Goal: Information Seeking & Learning: Learn about a topic

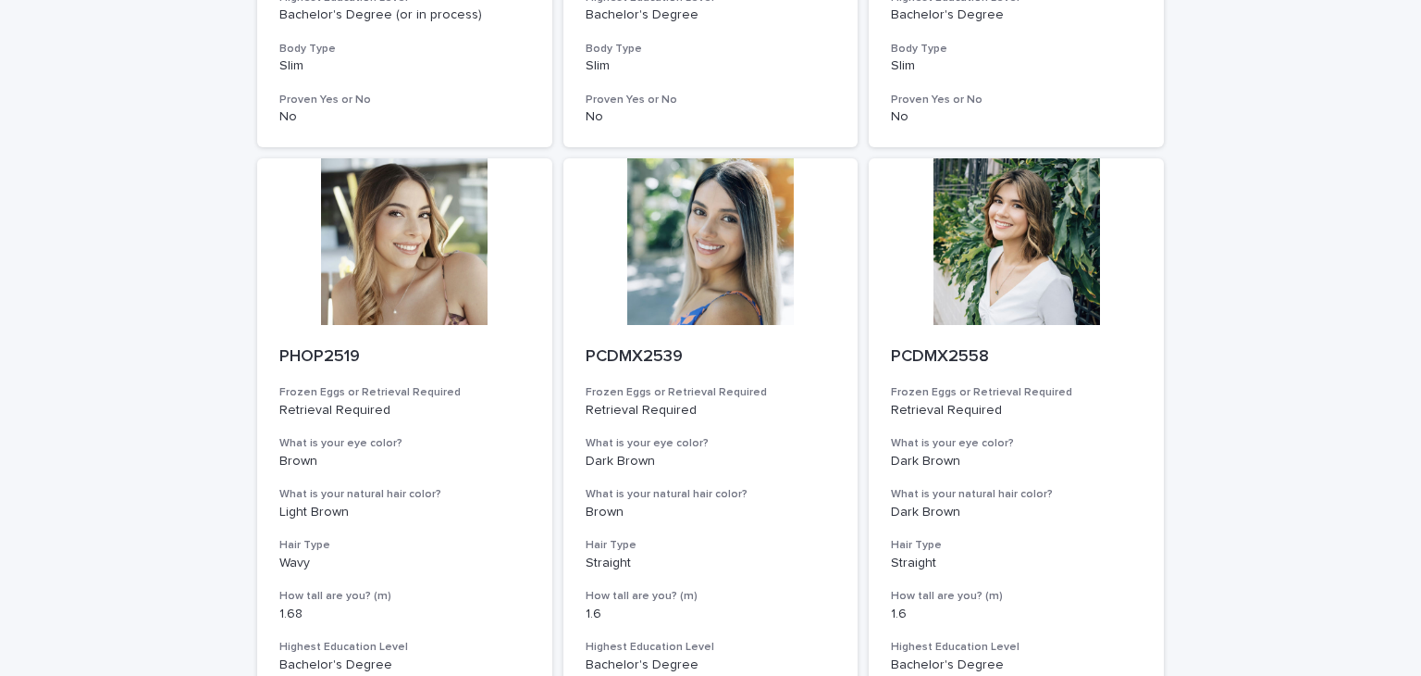
scroll to position [2294, 0]
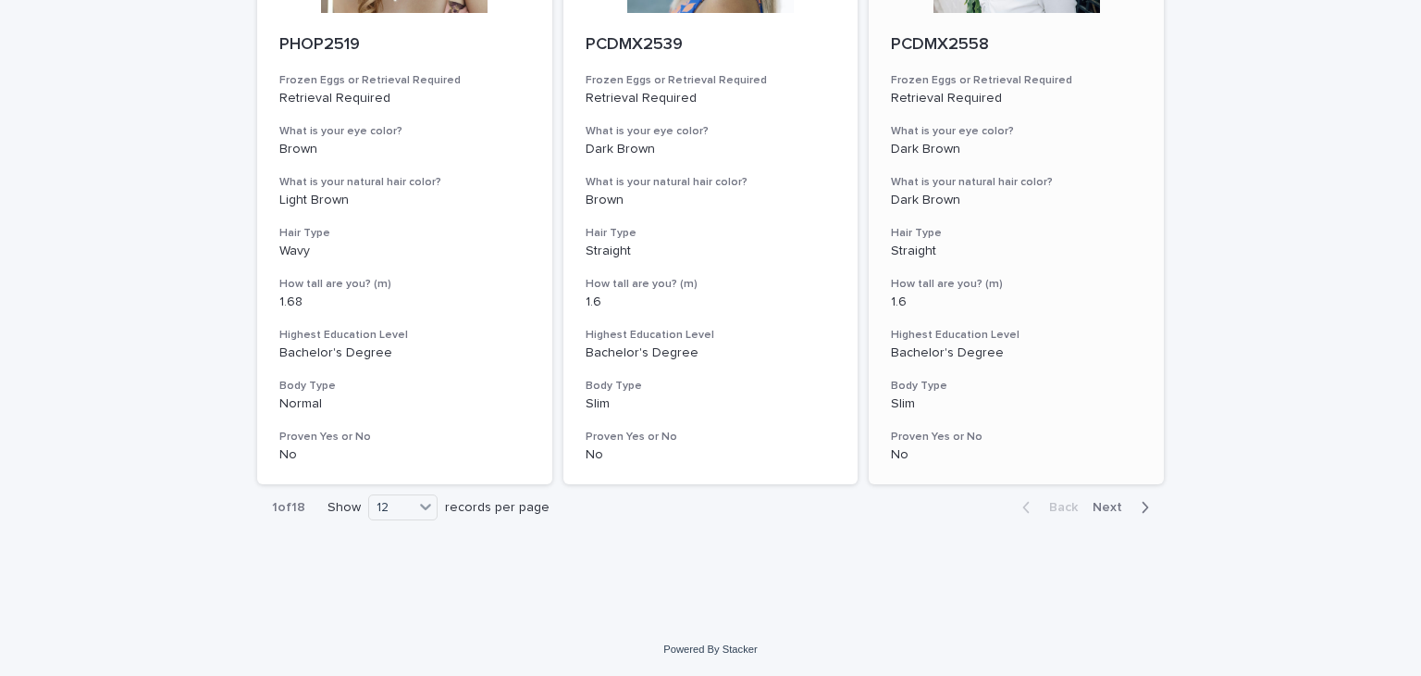
click at [1106, 505] on span "Next" at bounding box center [1113, 507] width 41 height 13
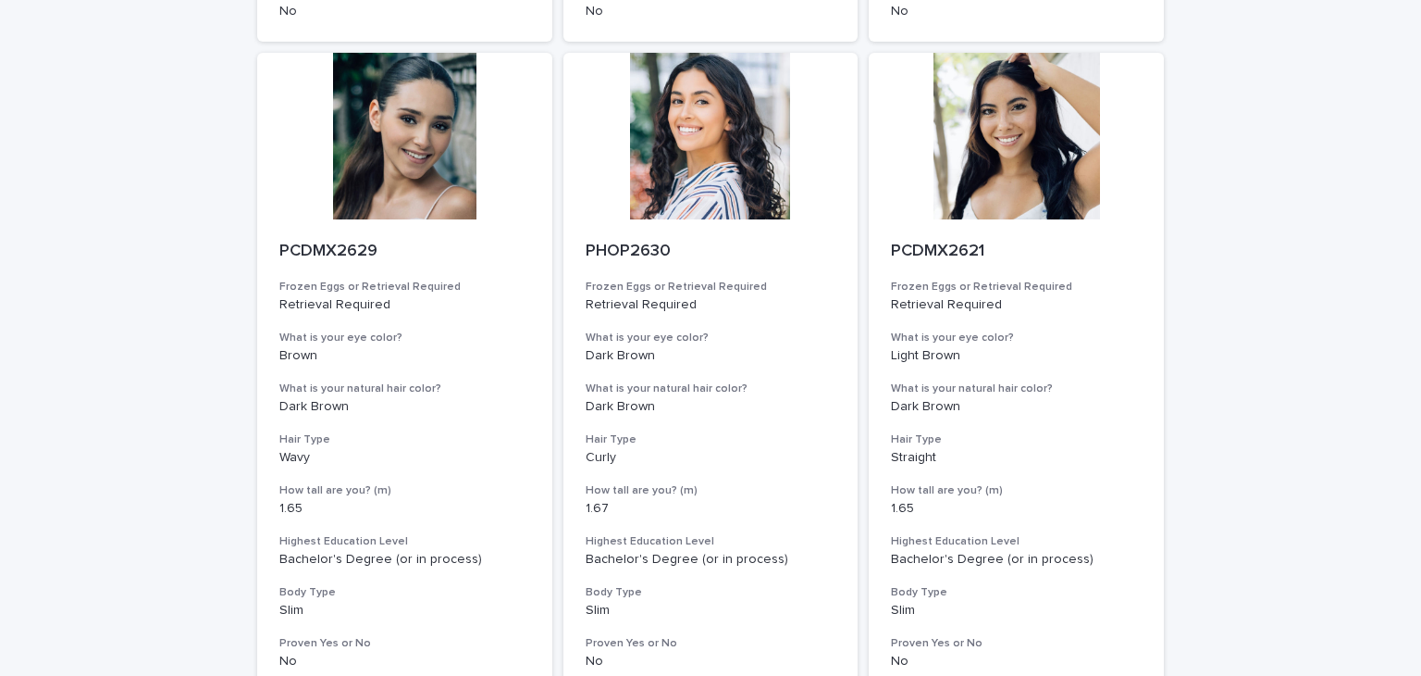
scroll to position [2294, 0]
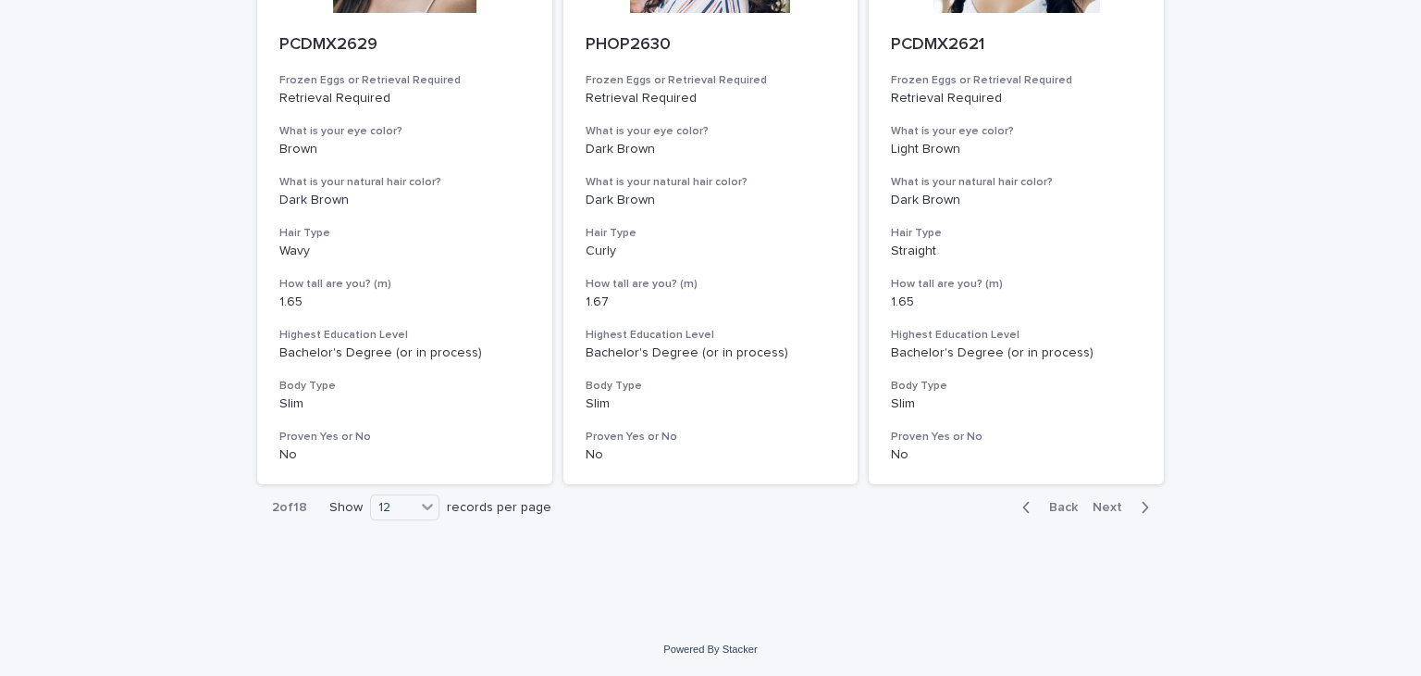
click at [1048, 504] on span "Back" at bounding box center [1058, 507] width 40 height 13
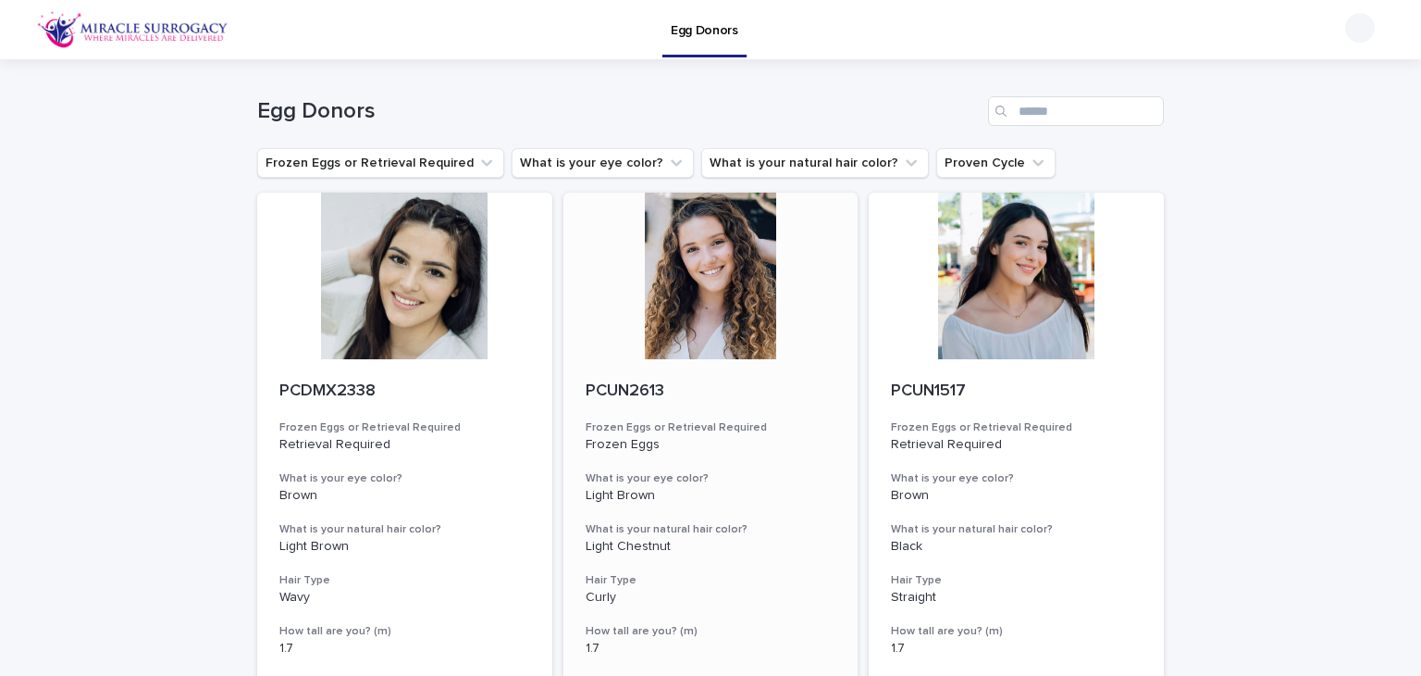
click at [657, 347] on div at bounding box center [711, 275] width 295 height 167
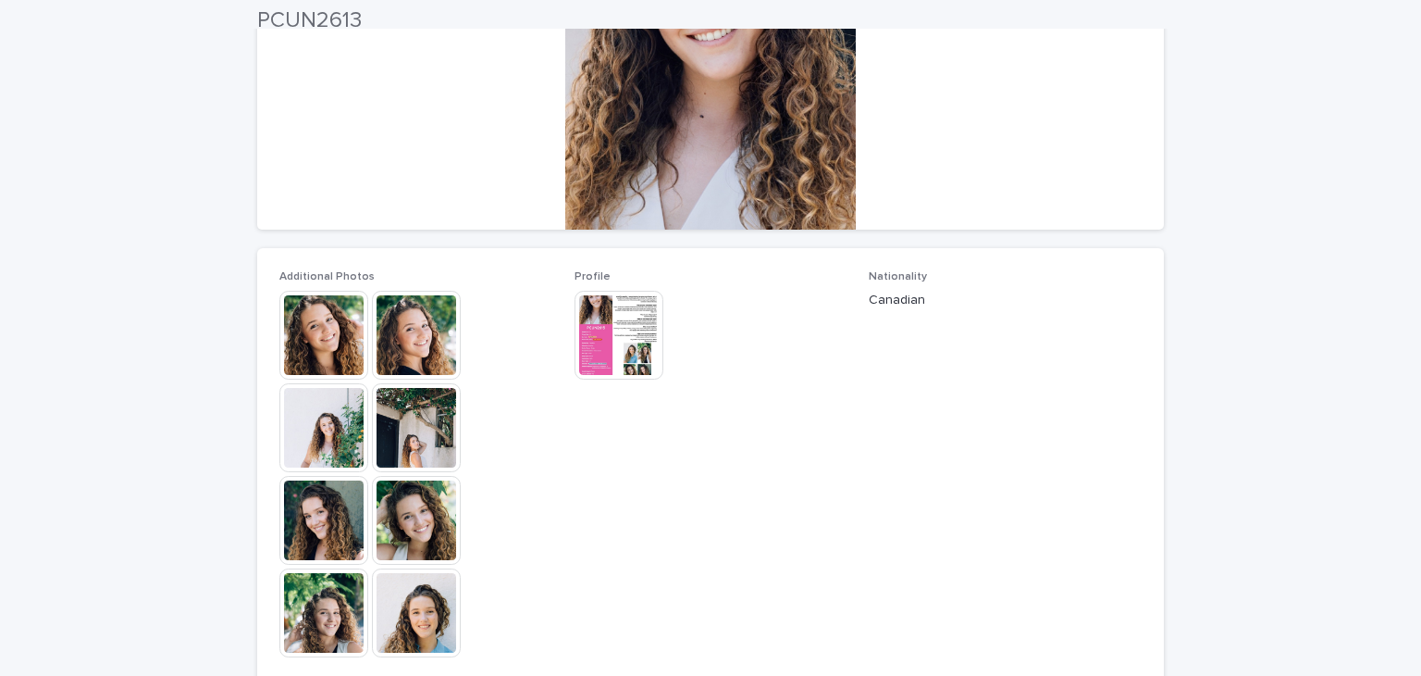
scroll to position [316, 0]
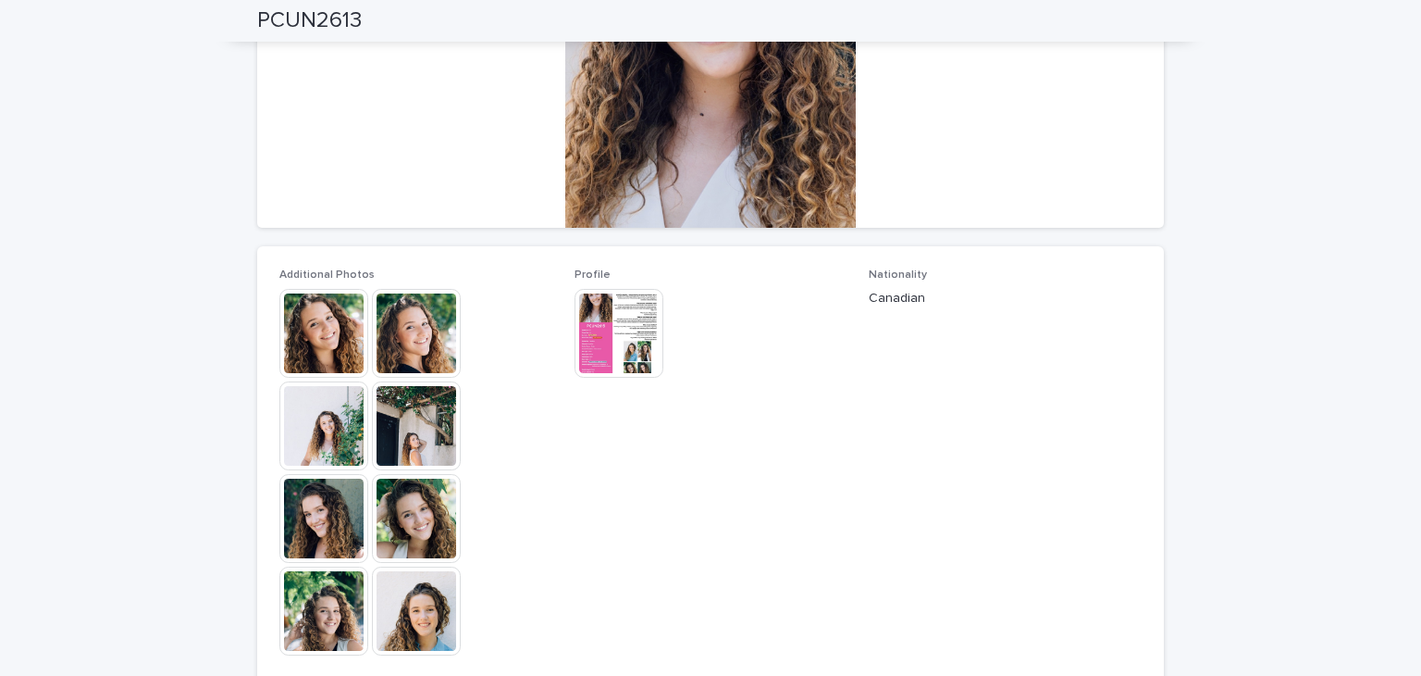
click at [410, 662] on div "Additional Photos This file cannot be opened Download File" at bounding box center [415, 470] width 273 height 405
click at [412, 635] on img at bounding box center [416, 610] width 89 height 89
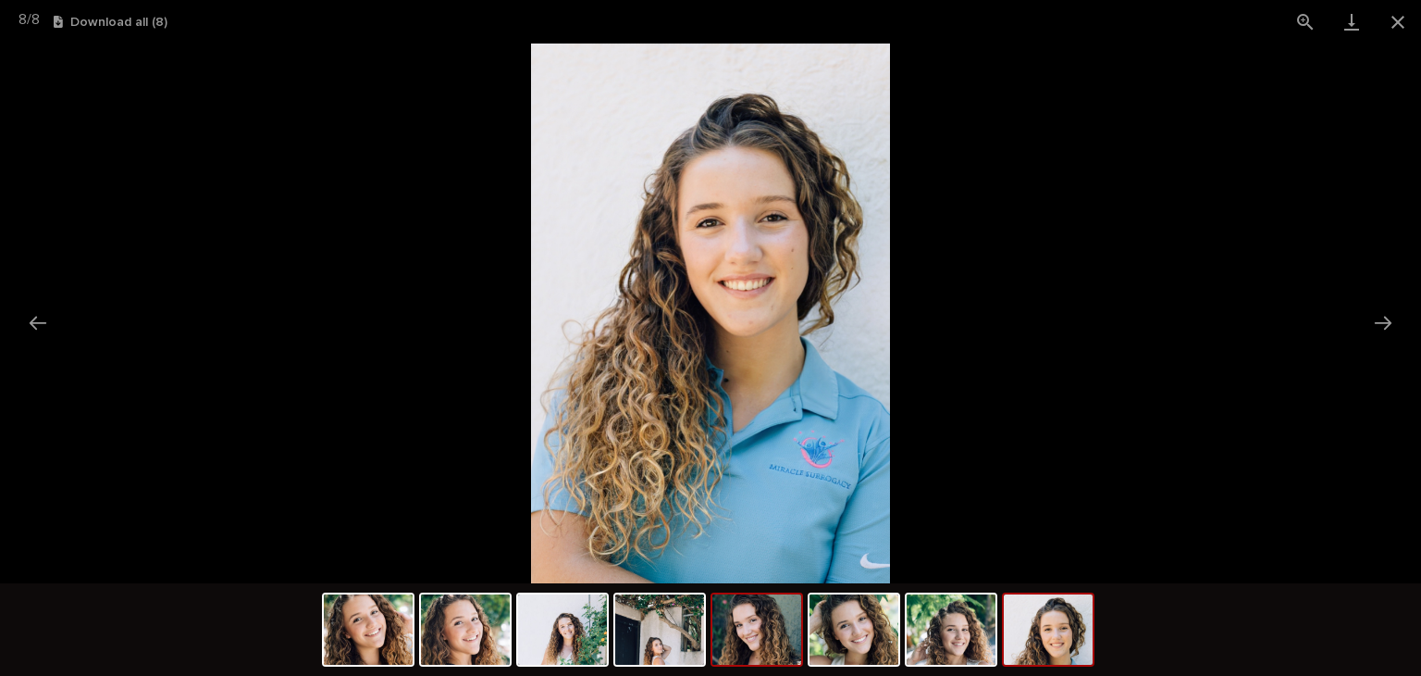
click at [734, 634] on img at bounding box center [757, 629] width 89 height 70
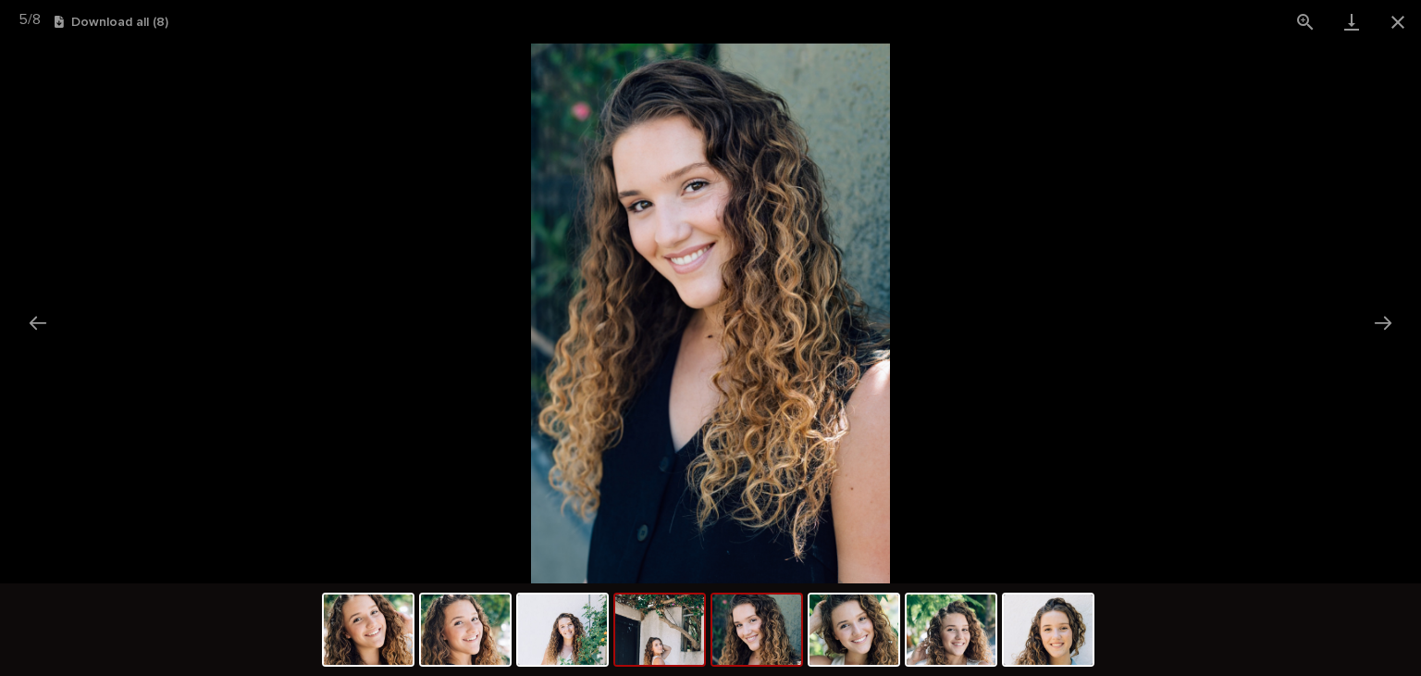
click at [663, 634] on img at bounding box center [659, 629] width 89 height 70
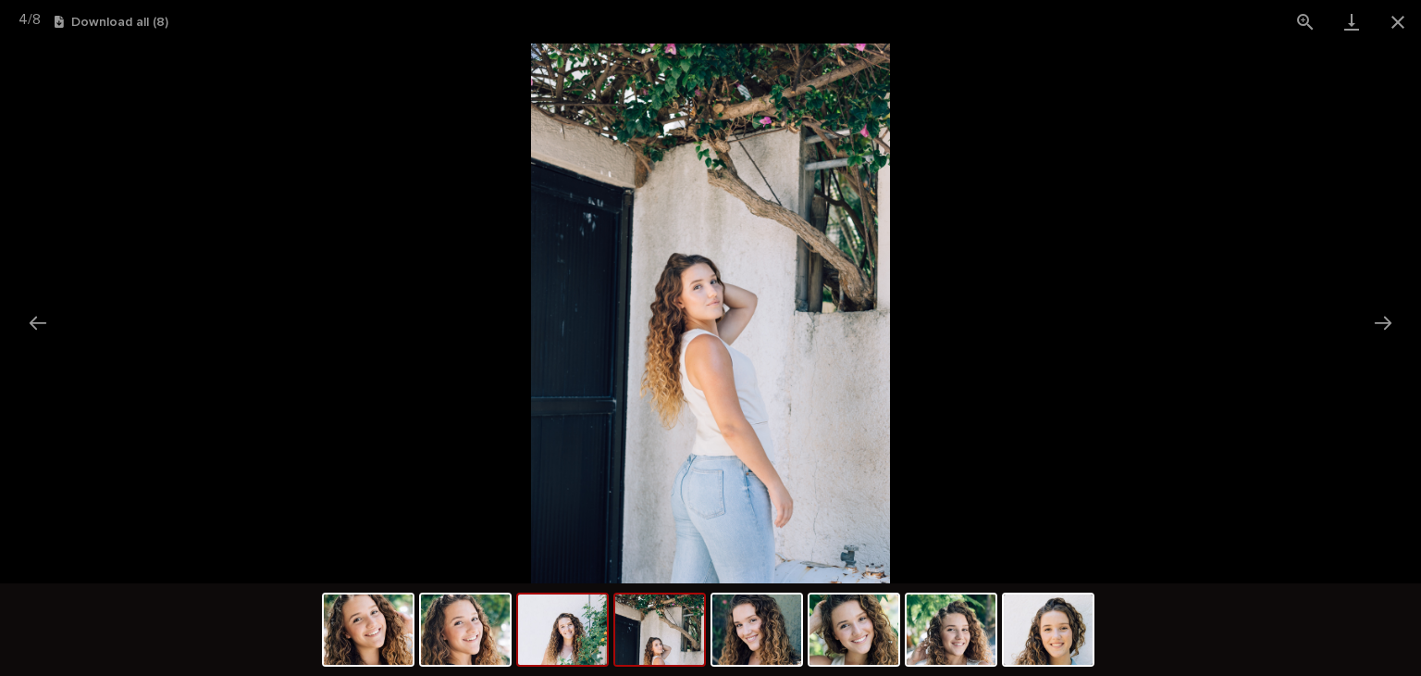
click at [592, 651] on img at bounding box center [562, 629] width 89 height 70
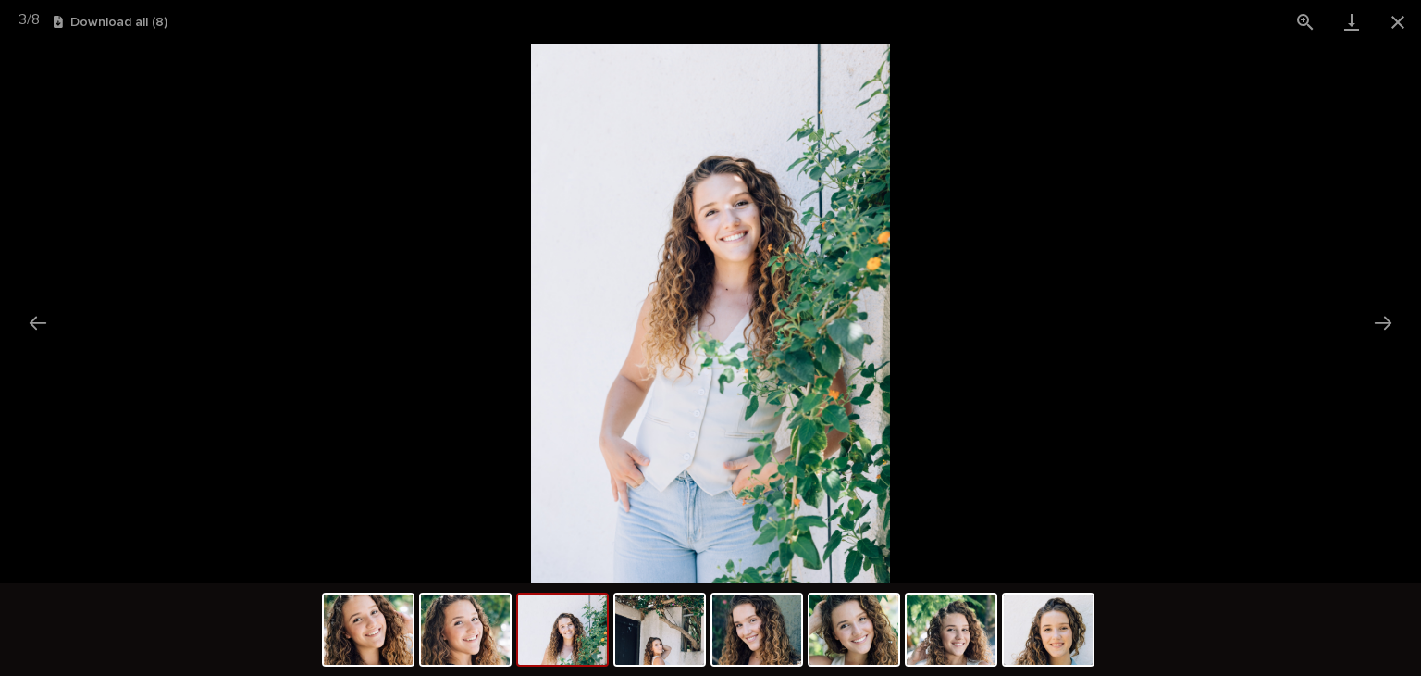
click at [570, 663] on img at bounding box center [562, 629] width 89 height 70
click at [585, 643] on img at bounding box center [562, 629] width 89 height 70
click at [554, 636] on img at bounding box center [562, 629] width 89 height 70
click at [470, 641] on img at bounding box center [465, 629] width 89 height 70
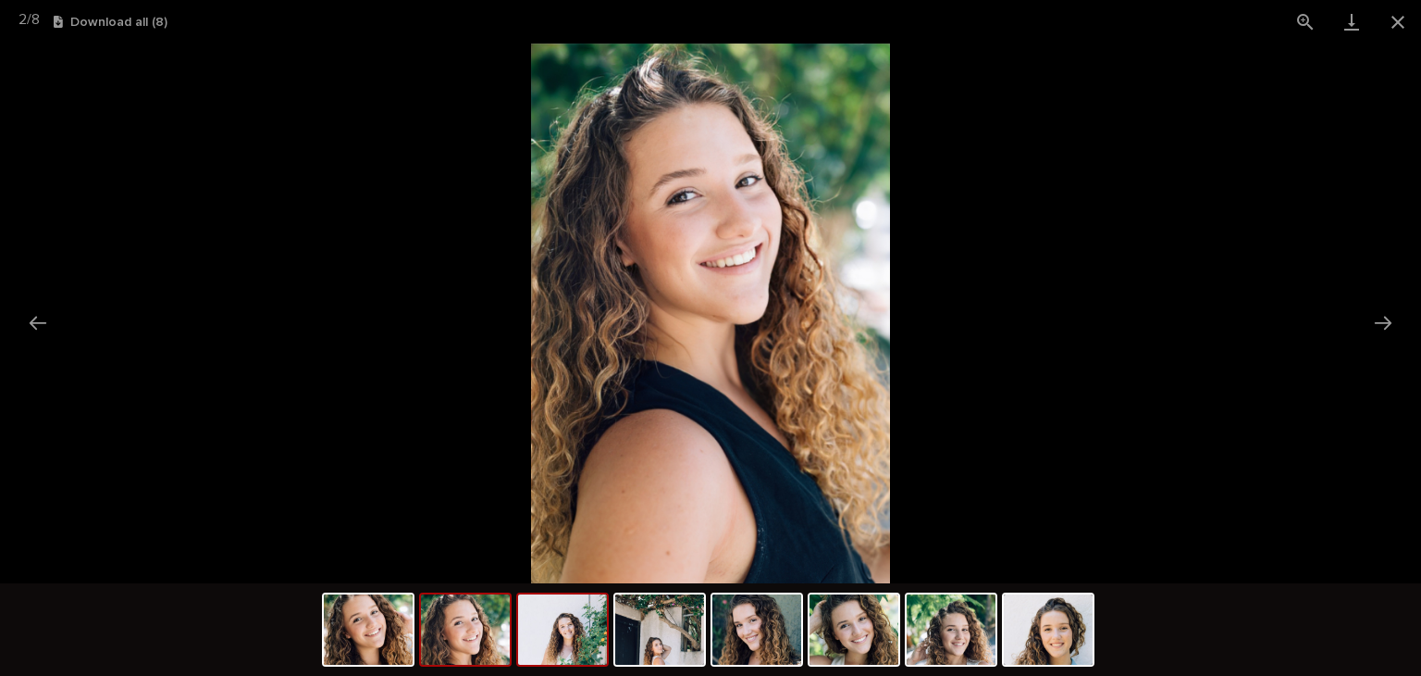
click at [559, 635] on img at bounding box center [562, 629] width 89 height 70
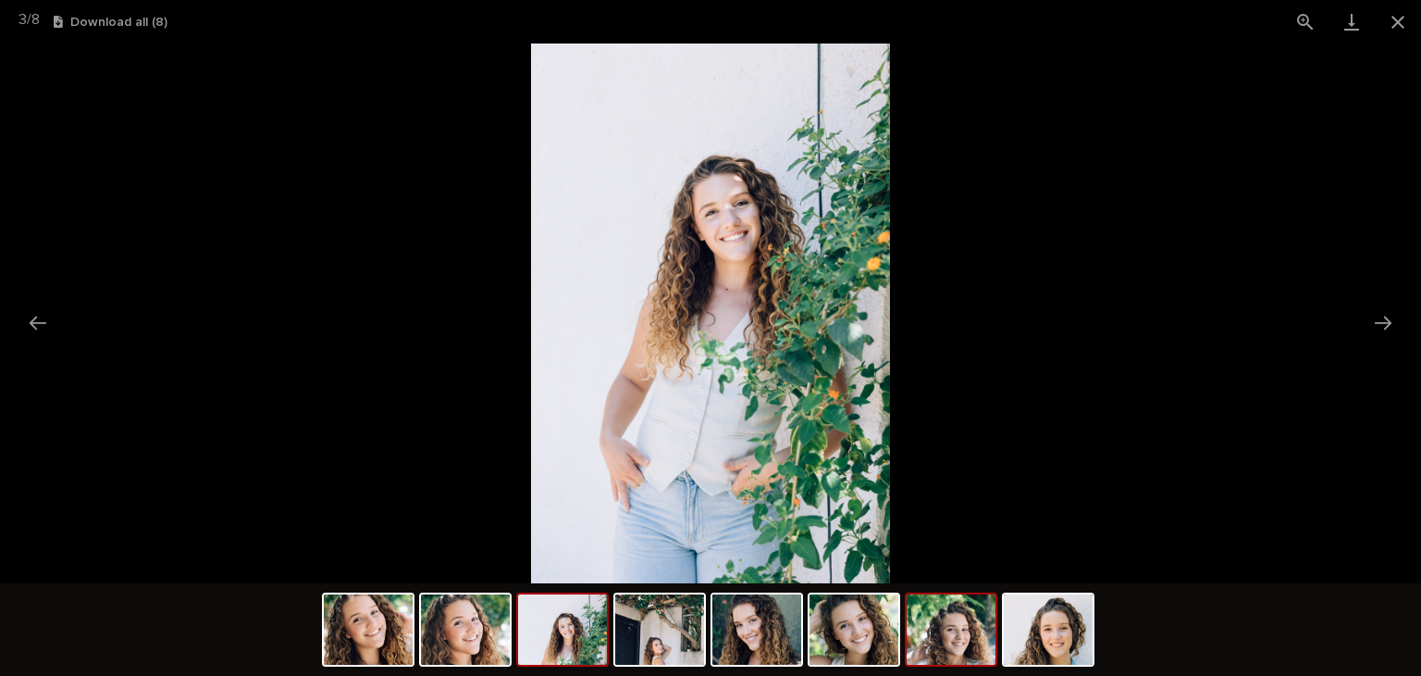
click at [976, 607] on img at bounding box center [951, 629] width 89 height 70
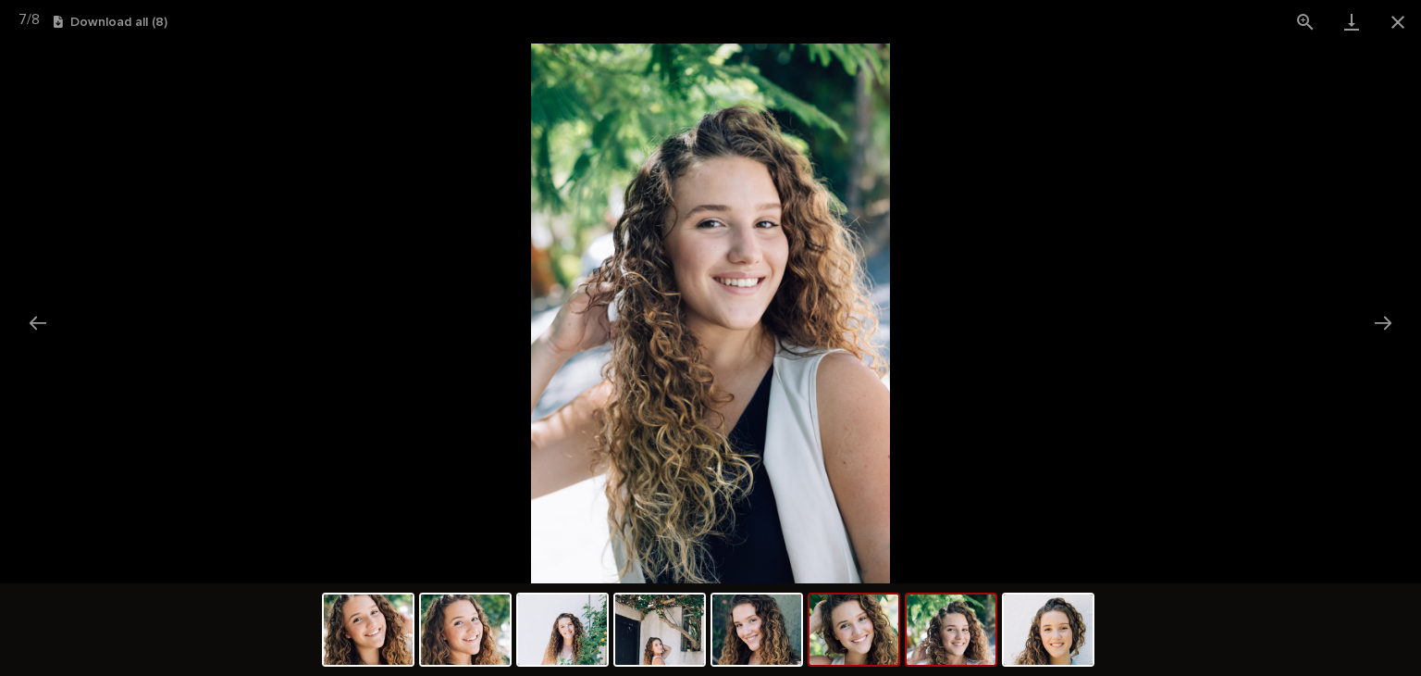
click at [877, 634] on img at bounding box center [854, 629] width 89 height 70
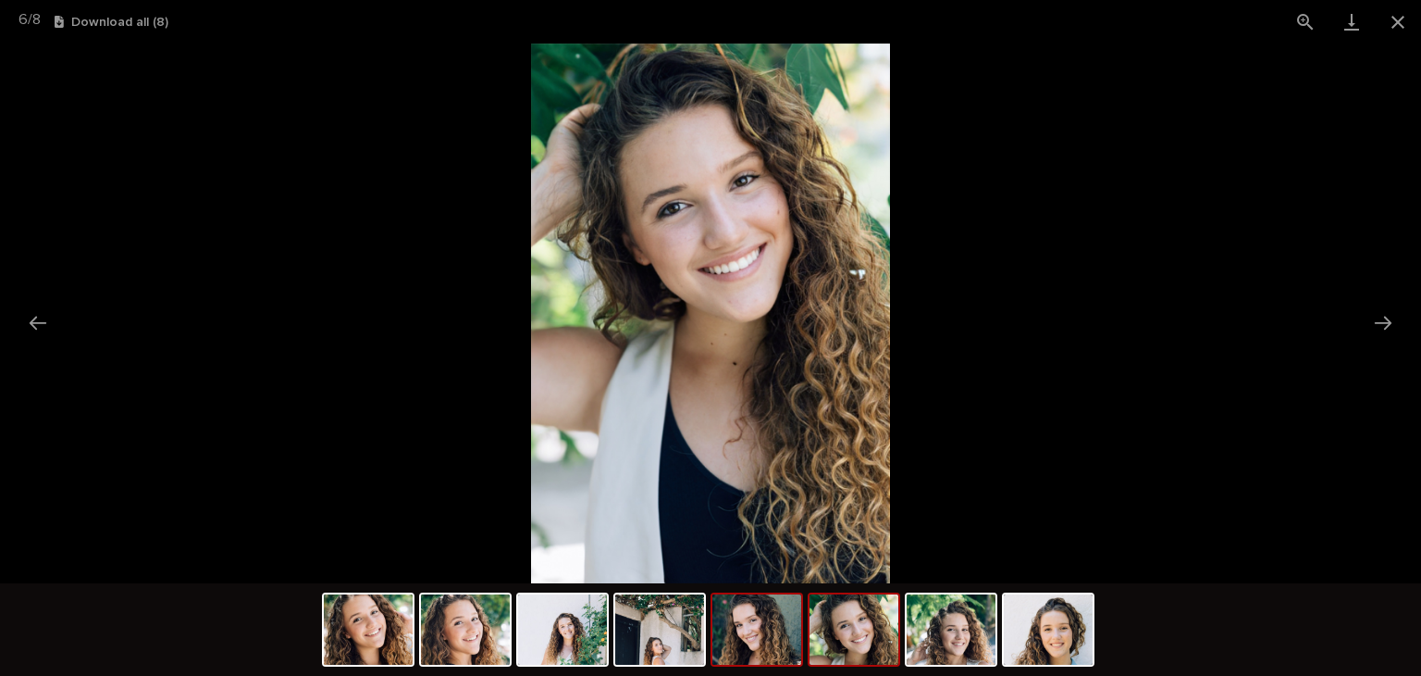
click at [777, 639] on img at bounding box center [757, 629] width 89 height 70
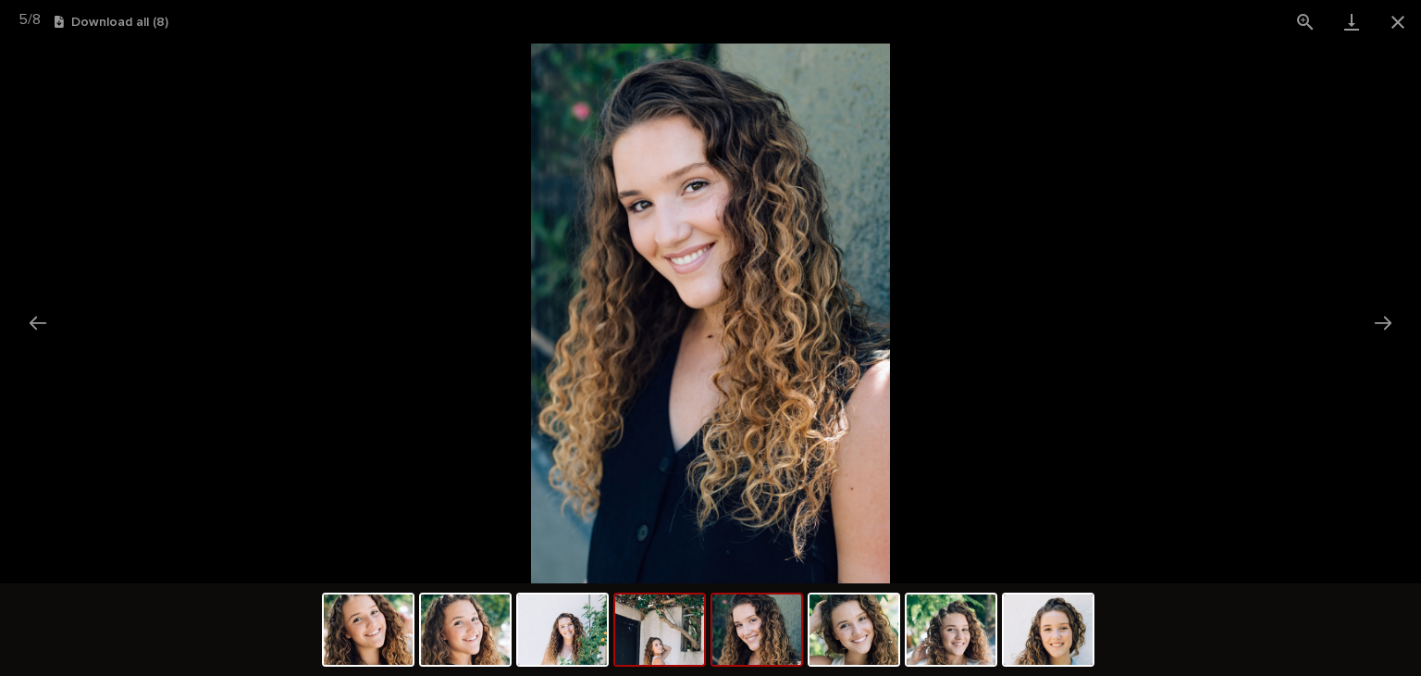
click at [672, 637] on img at bounding box center [659, 629] width 89 height 70
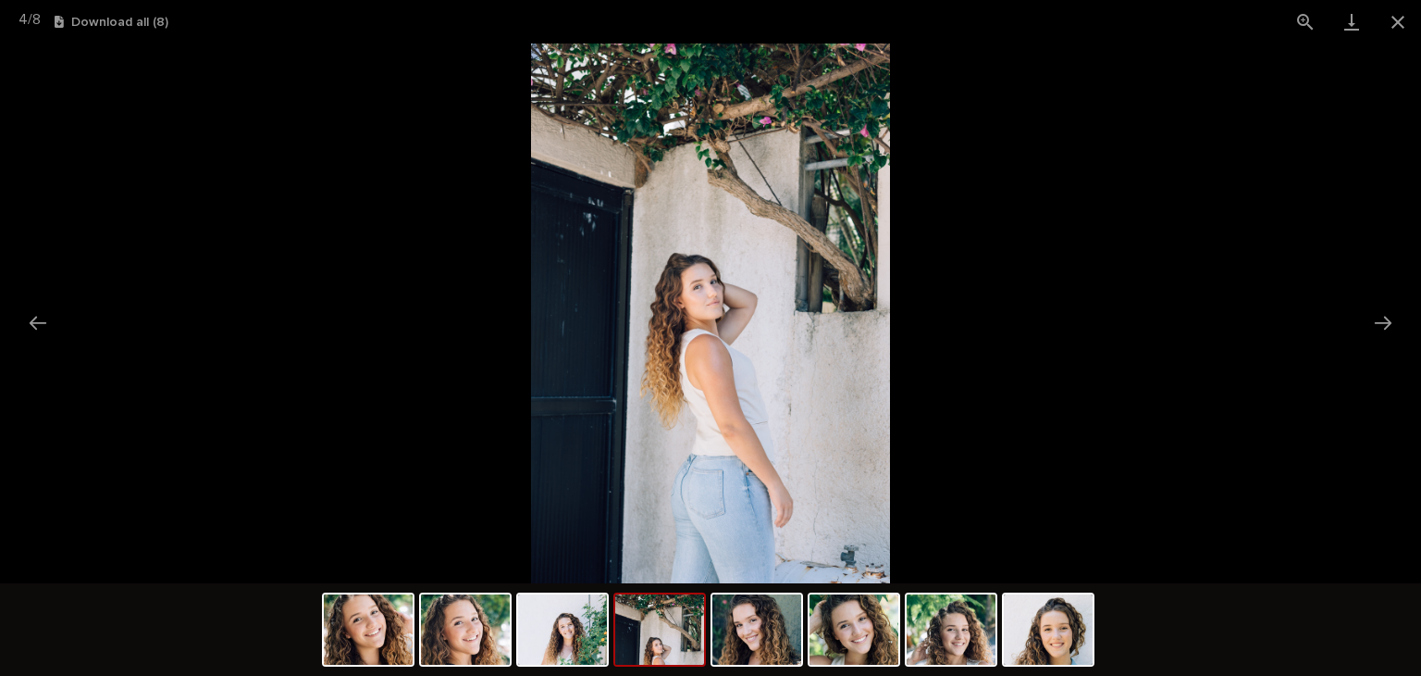
click at [634, 634] on img at bounding box center [659, 629] width 89 height 70
click at [577, 648] on img at bounding box center [562, 629] width 89 height 70
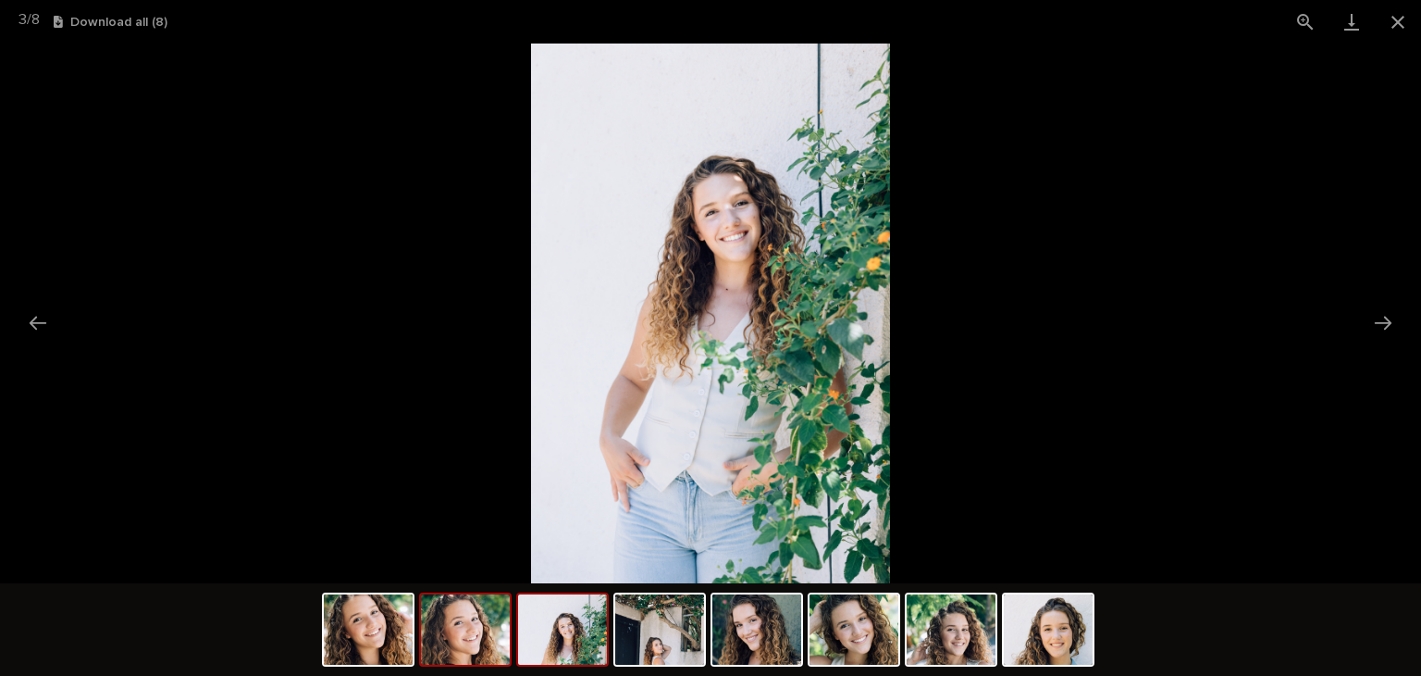
click at [429, 627] on img at bounding box center [465, 629] width 89 height 70
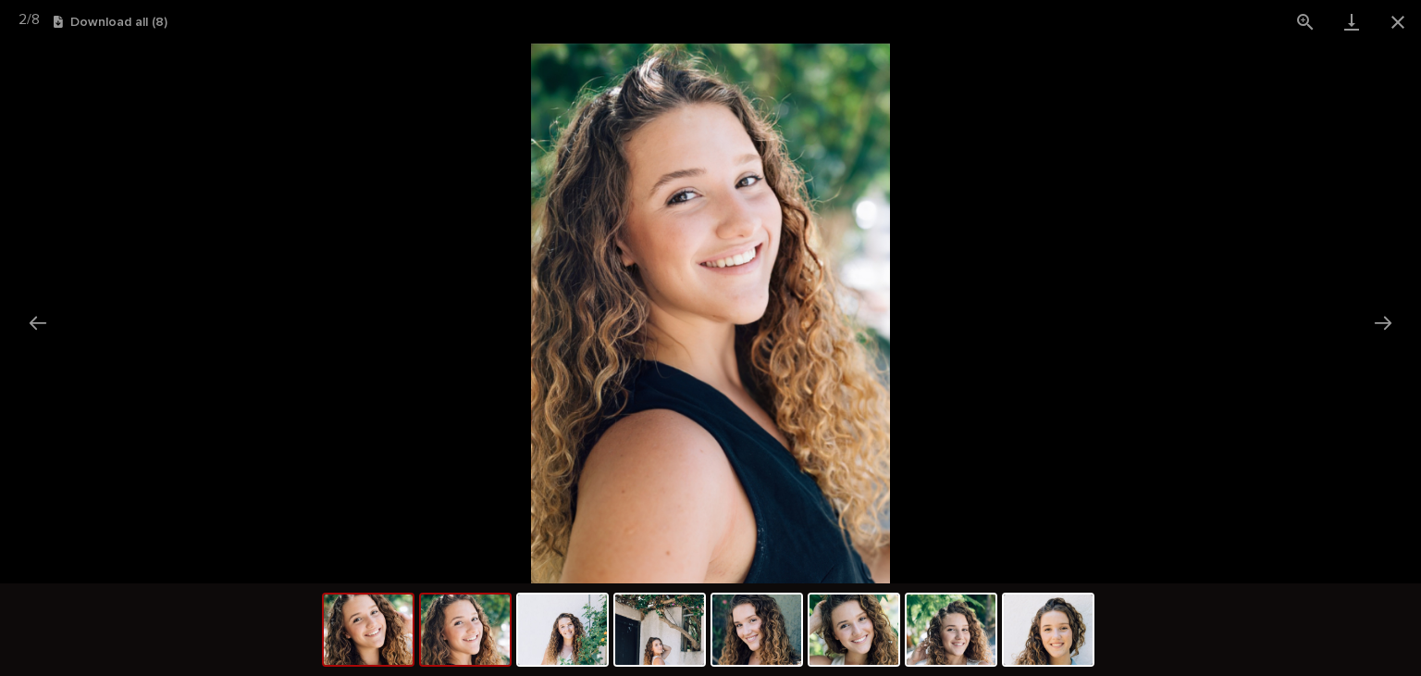
click at [367, 625] on img at bounding box center [368, 629] width 89 height 70
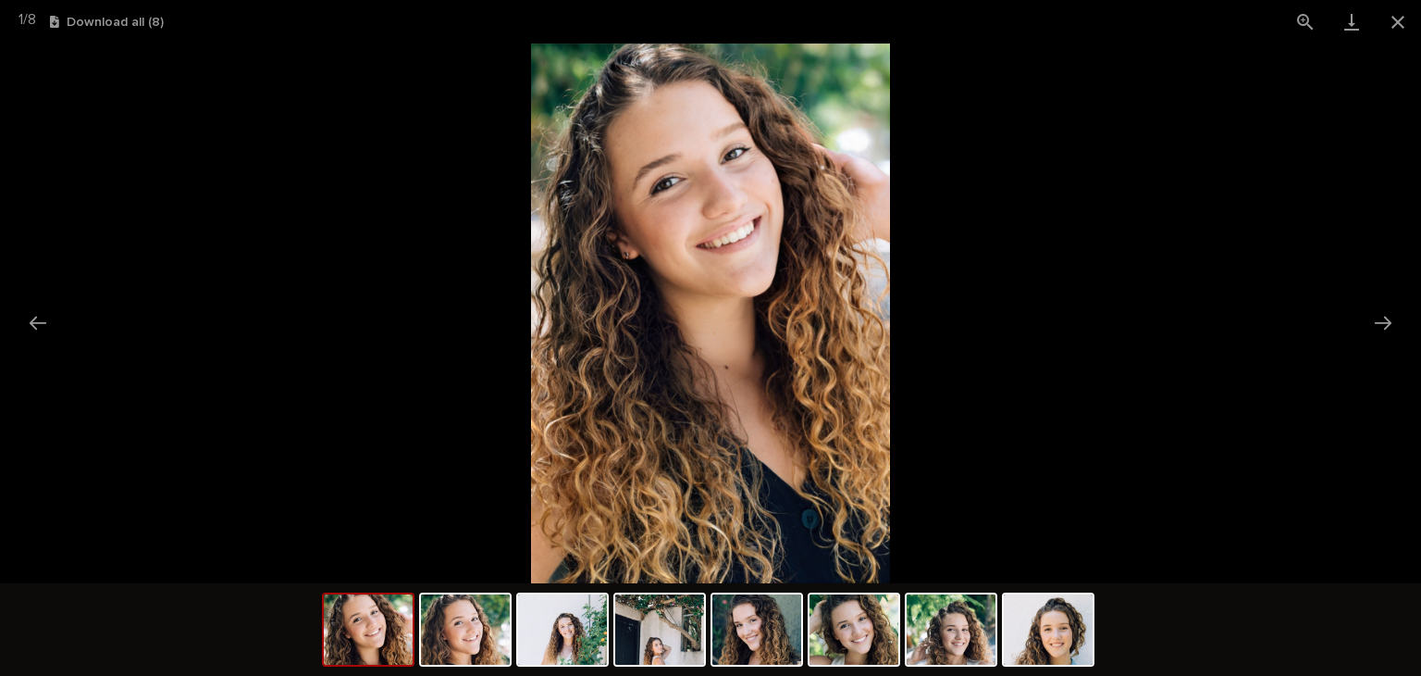
click at [96, 229] on picture at bounding box center [710, 312] width 1421 height 539
click at [1395, 19] on button "Close gallery" at bounding box center [1398, 21] width 46 height 43
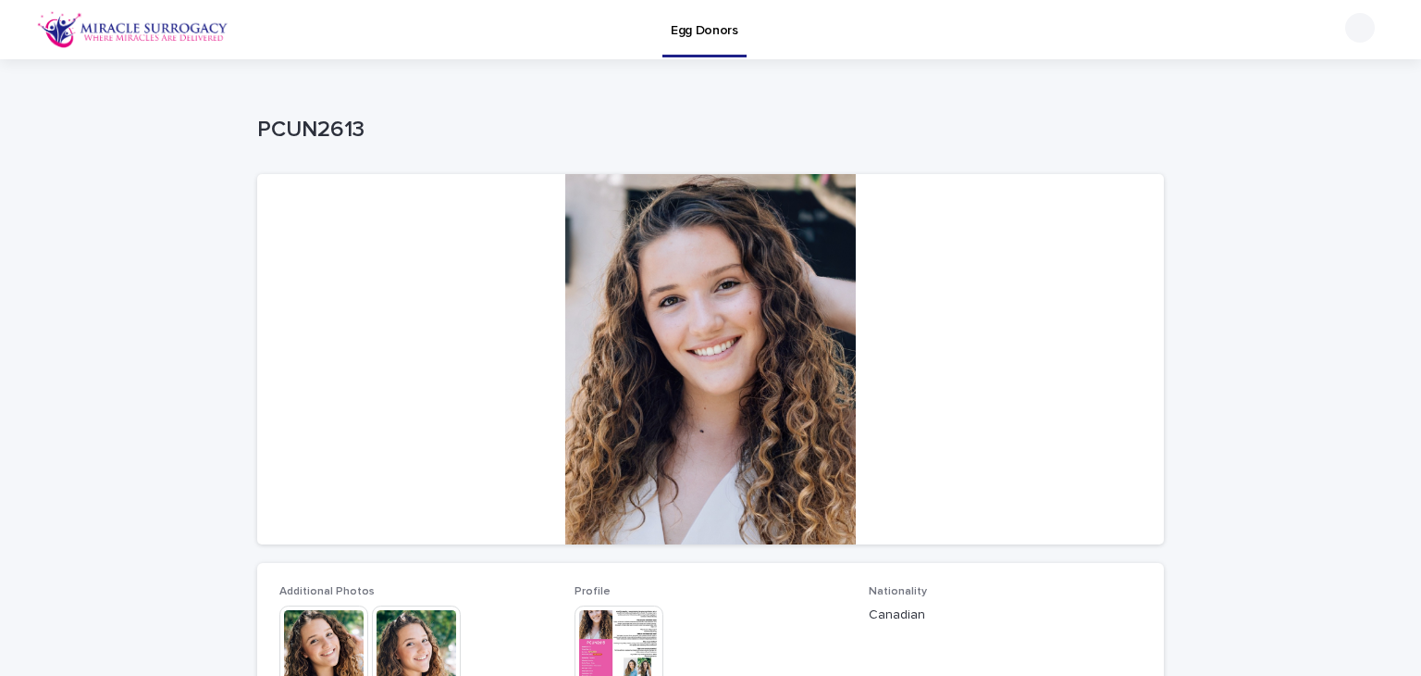
scroll to position [163, 0]
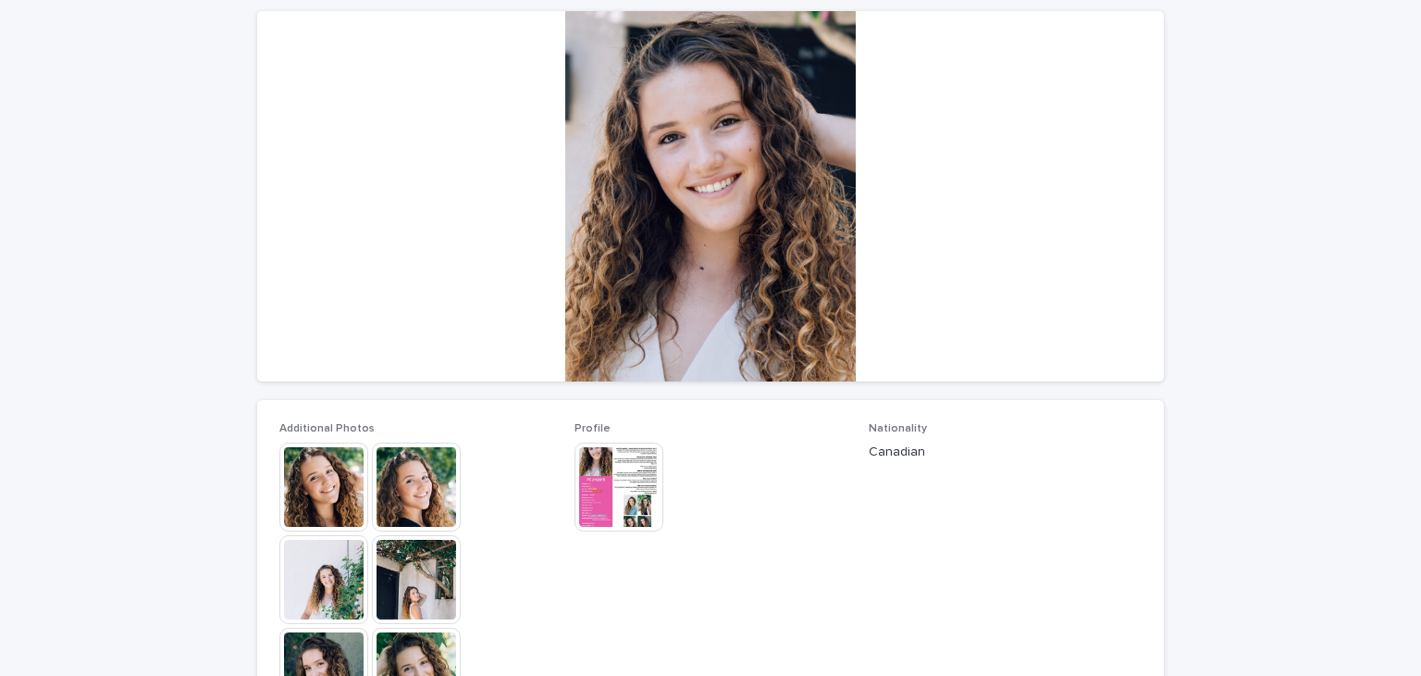
click at [592, 497] on img at bounding box center [619, 486] width 89 height 89
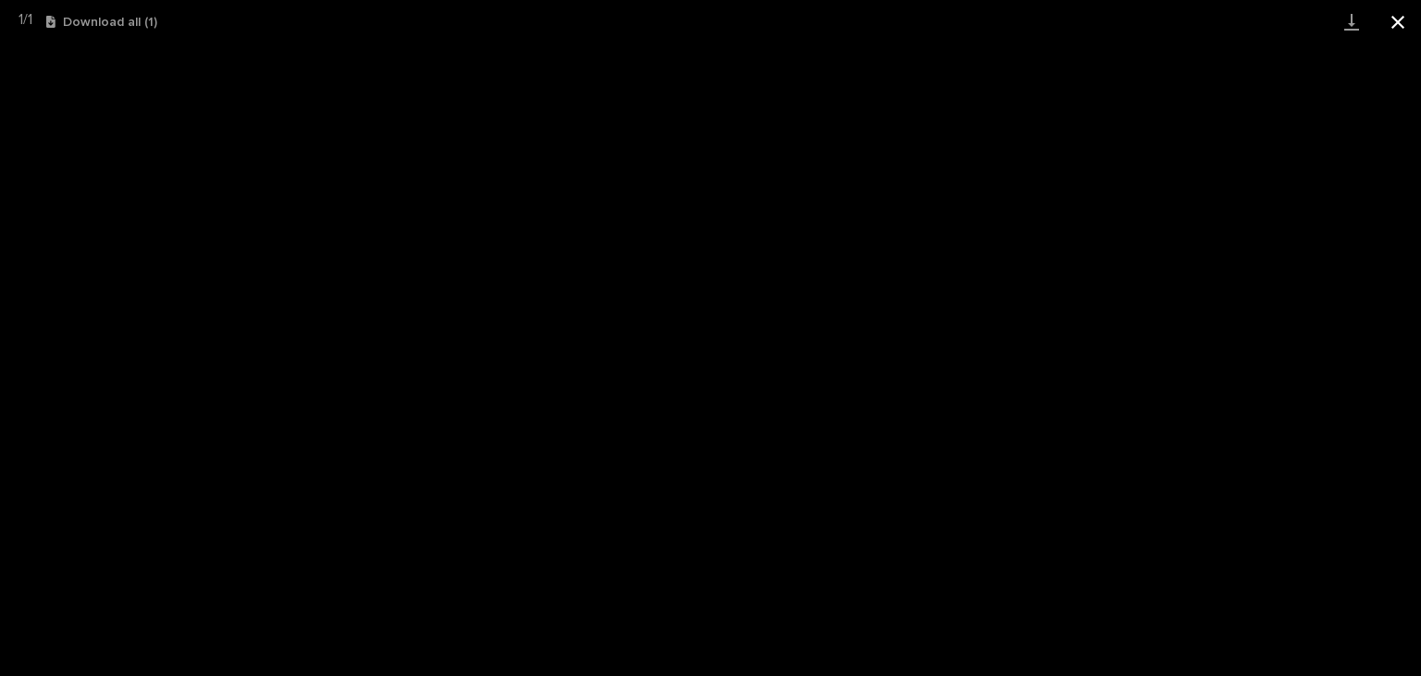
click at [1399, 16] on button "Close gallery" at bounding box center [1398, 21] width 46 height 43
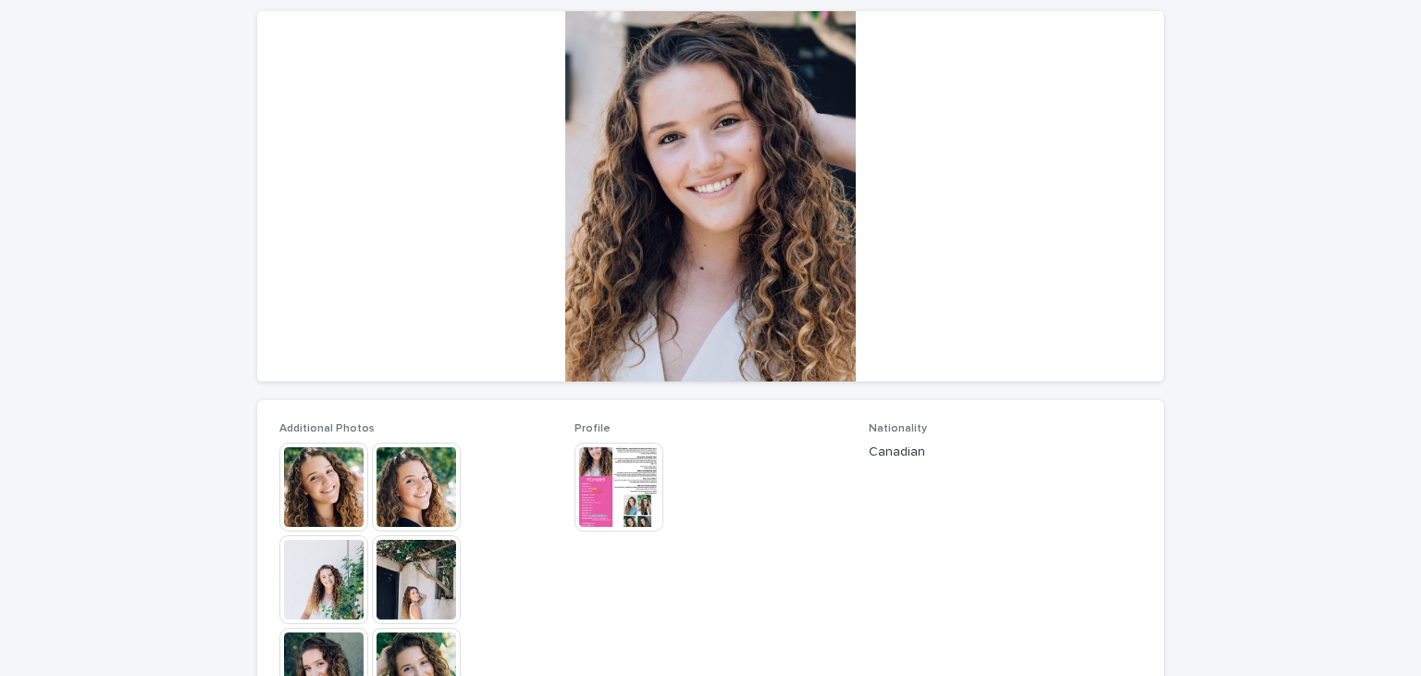
click at [395, 567] on img at bounding box center [416, 579] width 89 height 89
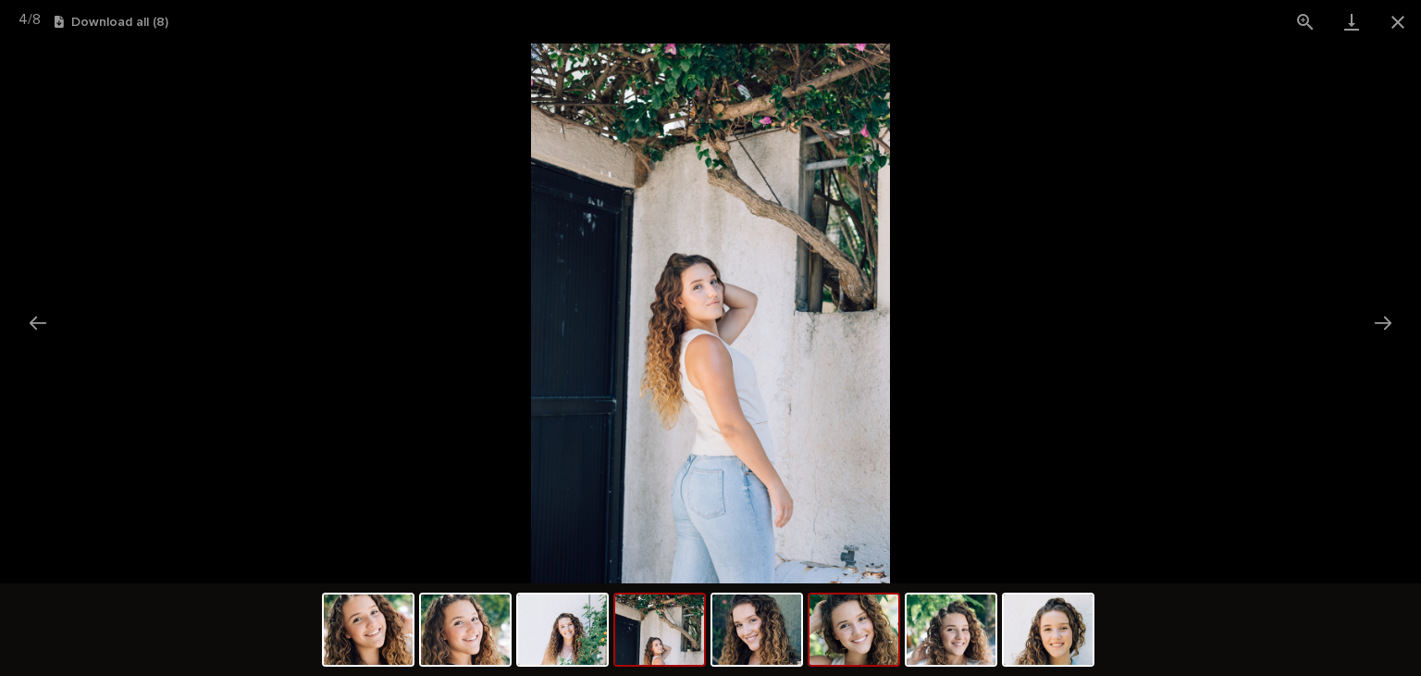
click at [887, 652] on img at bounding box center [854, 629] width 89 height 70
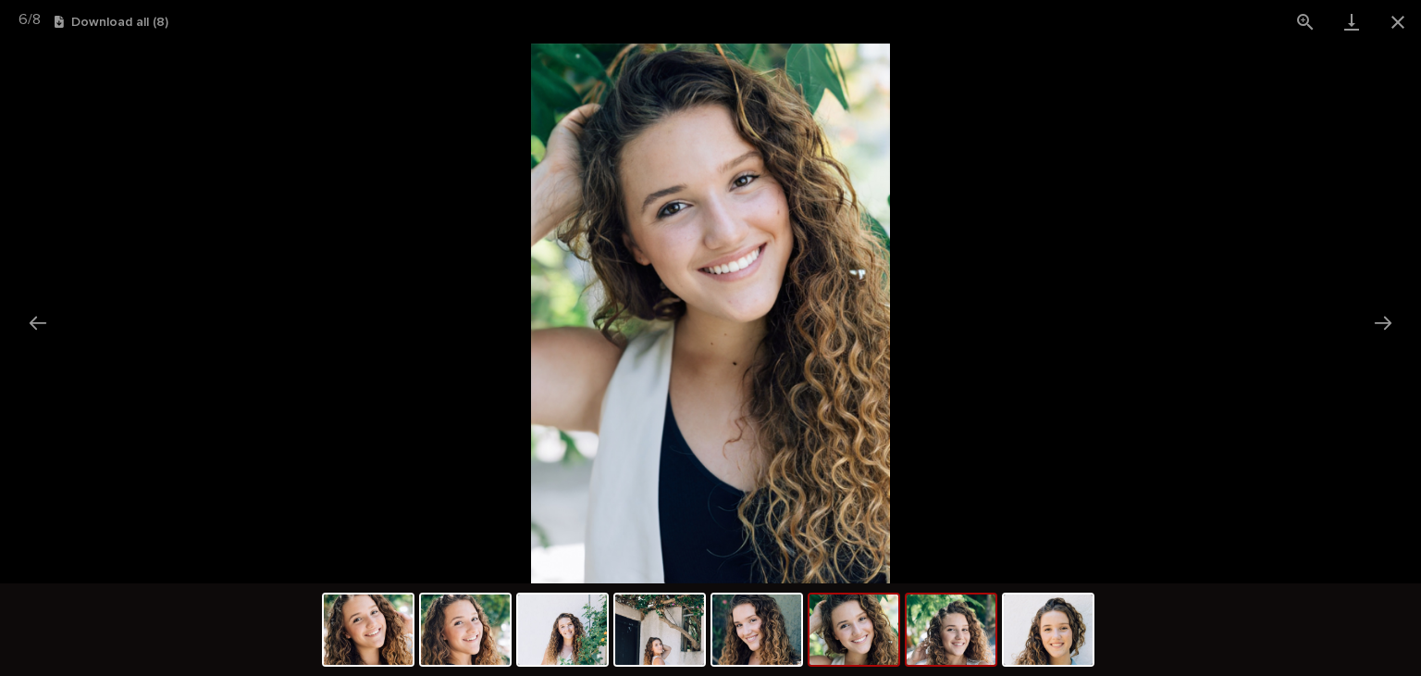
click at [943, 649] on img at bounding box center [951, 629] width 89 height 70
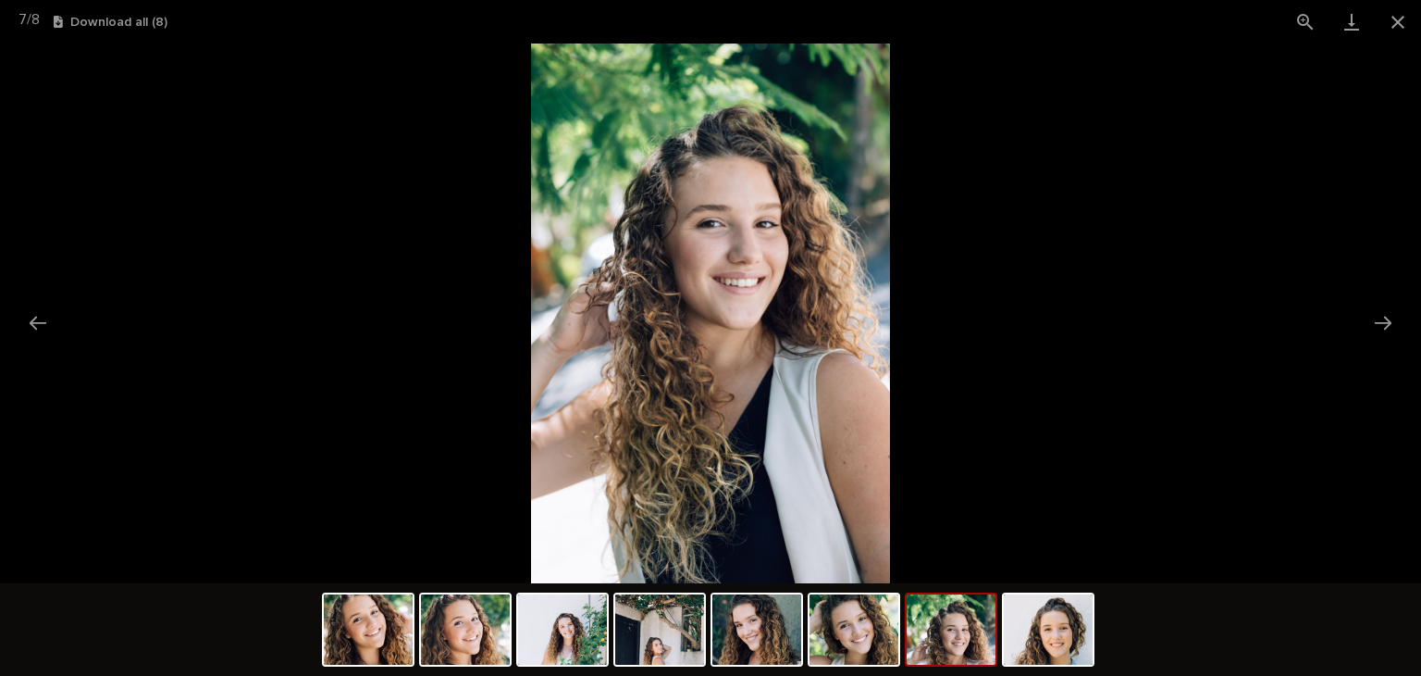
click at [998, 634] on div at bounding box center [710, 631] width 777 height 97
click at [1023, 658] on img at bounding box center [1048, 629] width 89 height 70
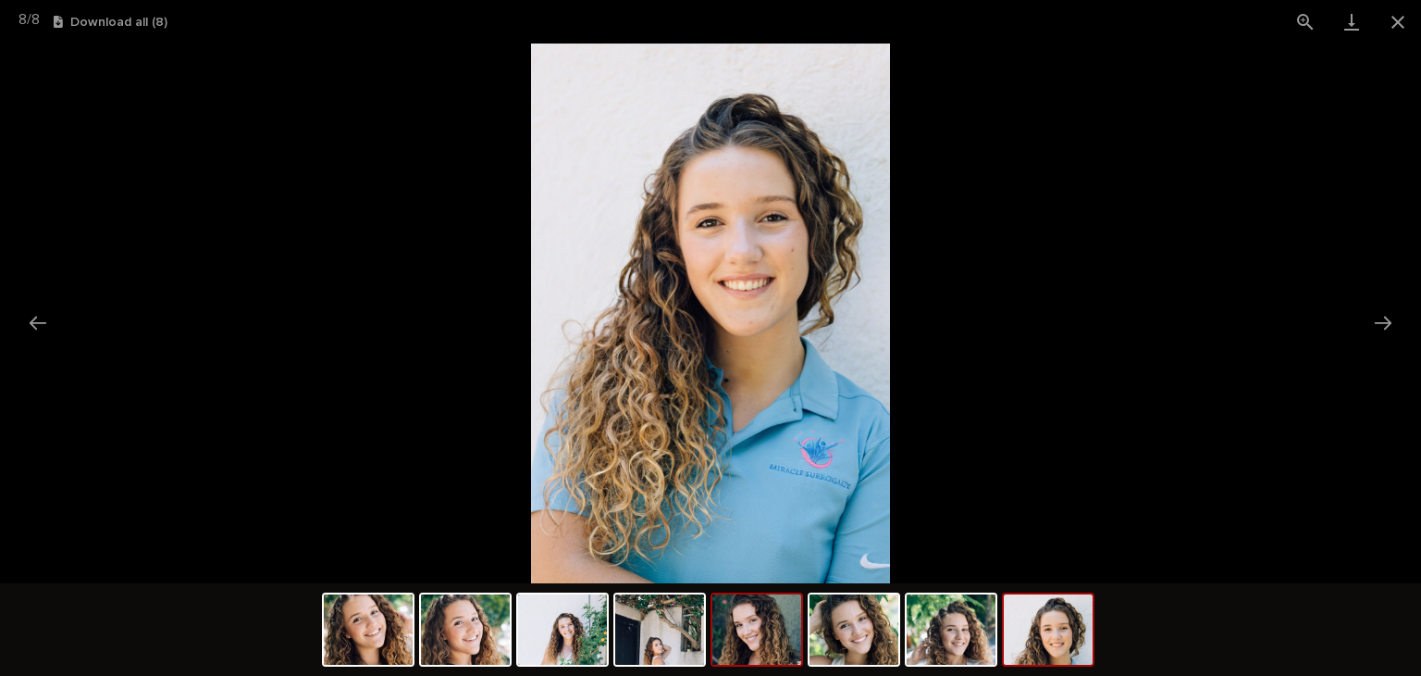
click at [798, 658] on img at bounding box center [757, 629] width 89 height 70
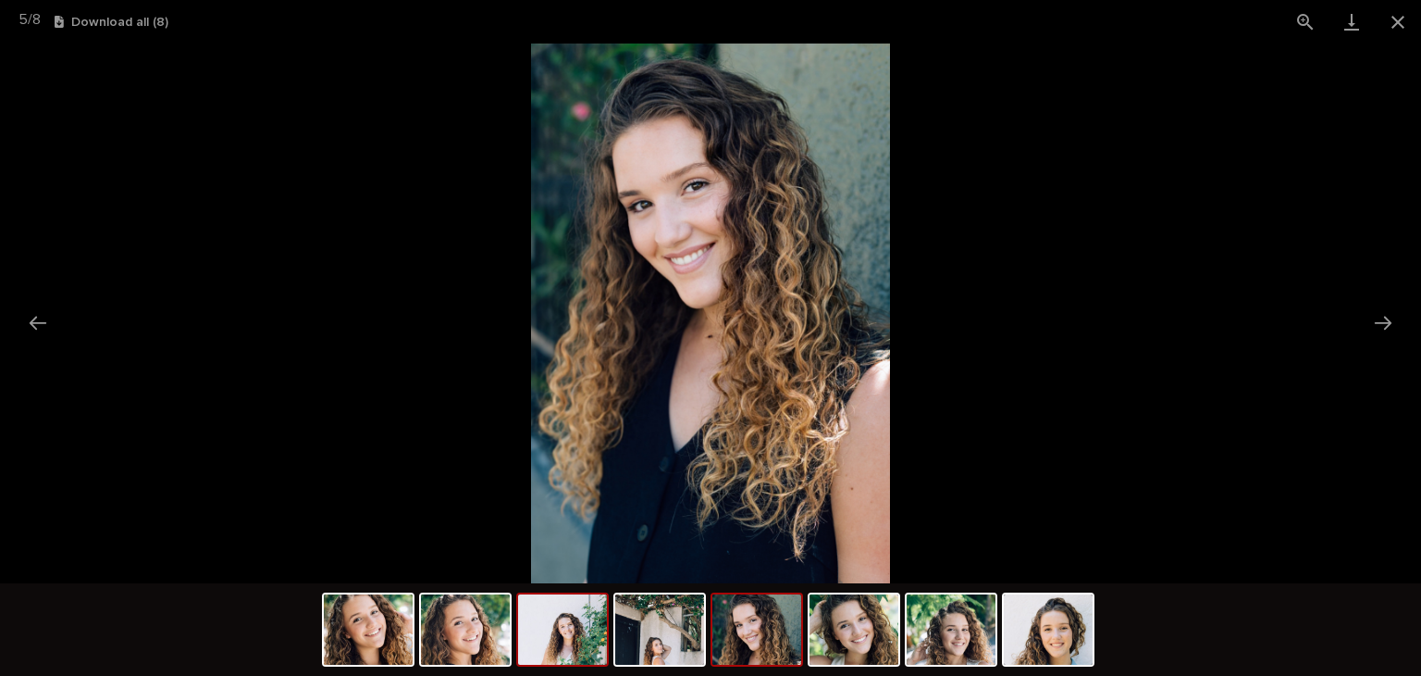
click at [568, 622] on img at bounding box center [562, 629] width 89 height 70
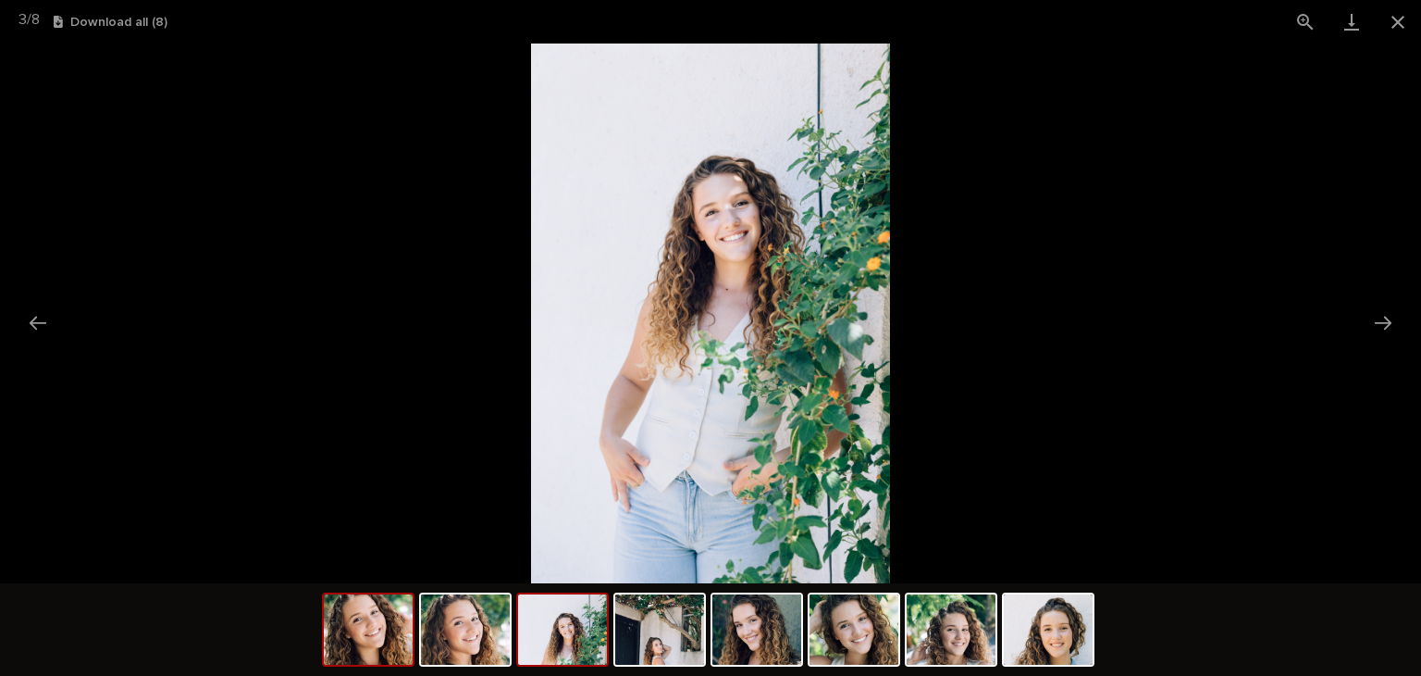
click at [403, 630] on img at bounding box center [368, 629] width 89 height 70
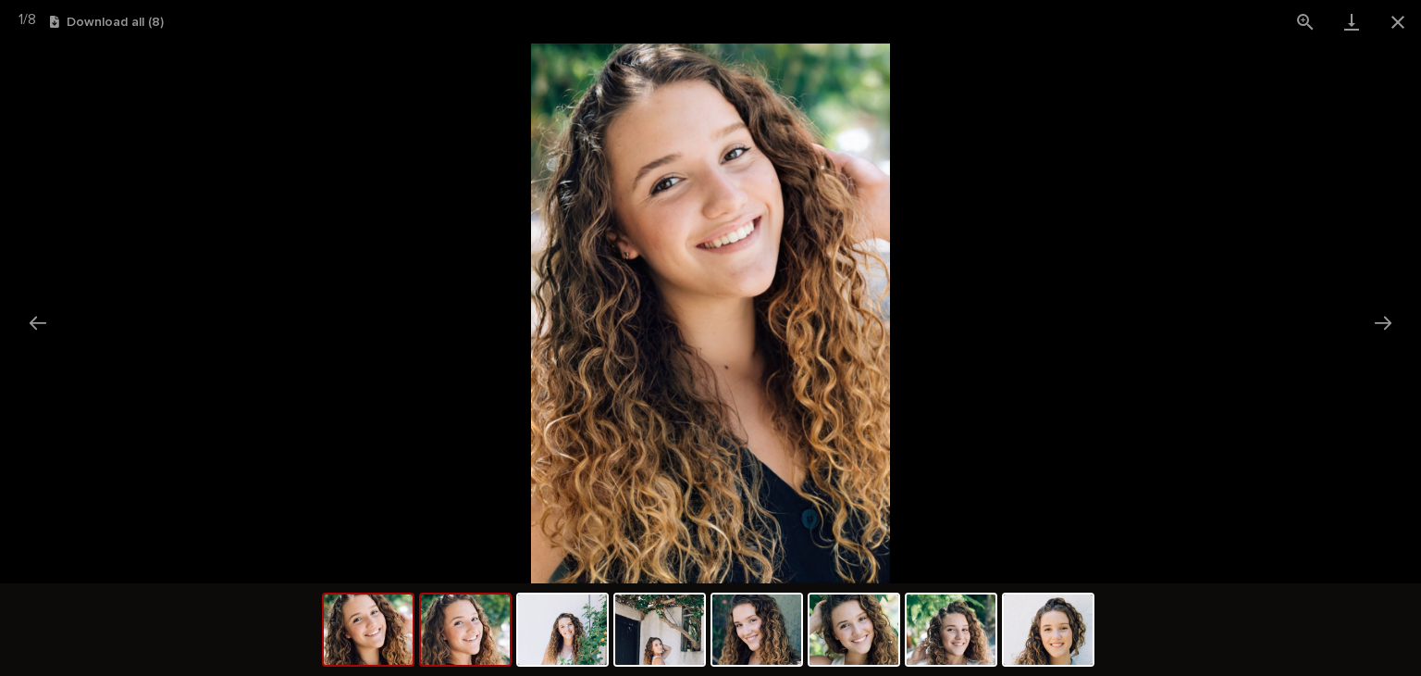
click at [458, 627] on img at bounding box center [465, 629] width 89 height 70
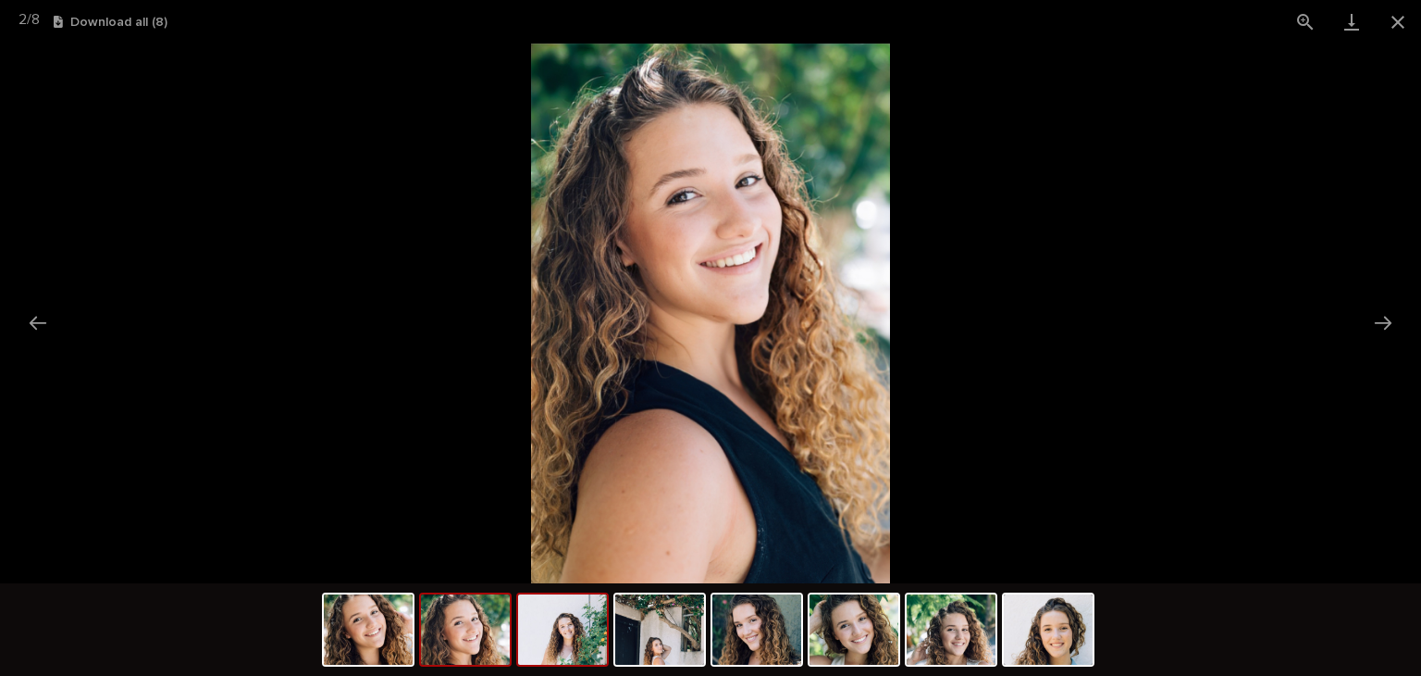
click at [570, 625] on img at bounding box center [562, 629] width 89 height 70
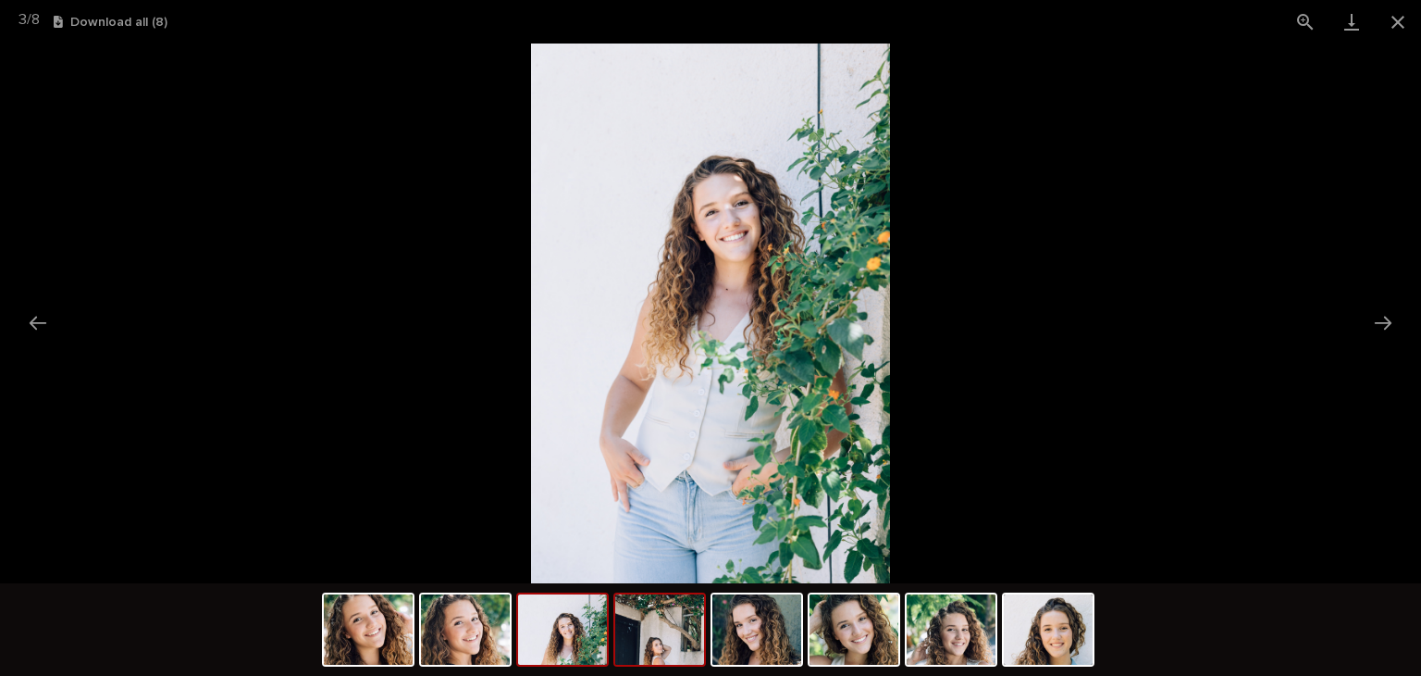
click at [625, 634] on img at bounding box center [659, 629] width 89 height 70
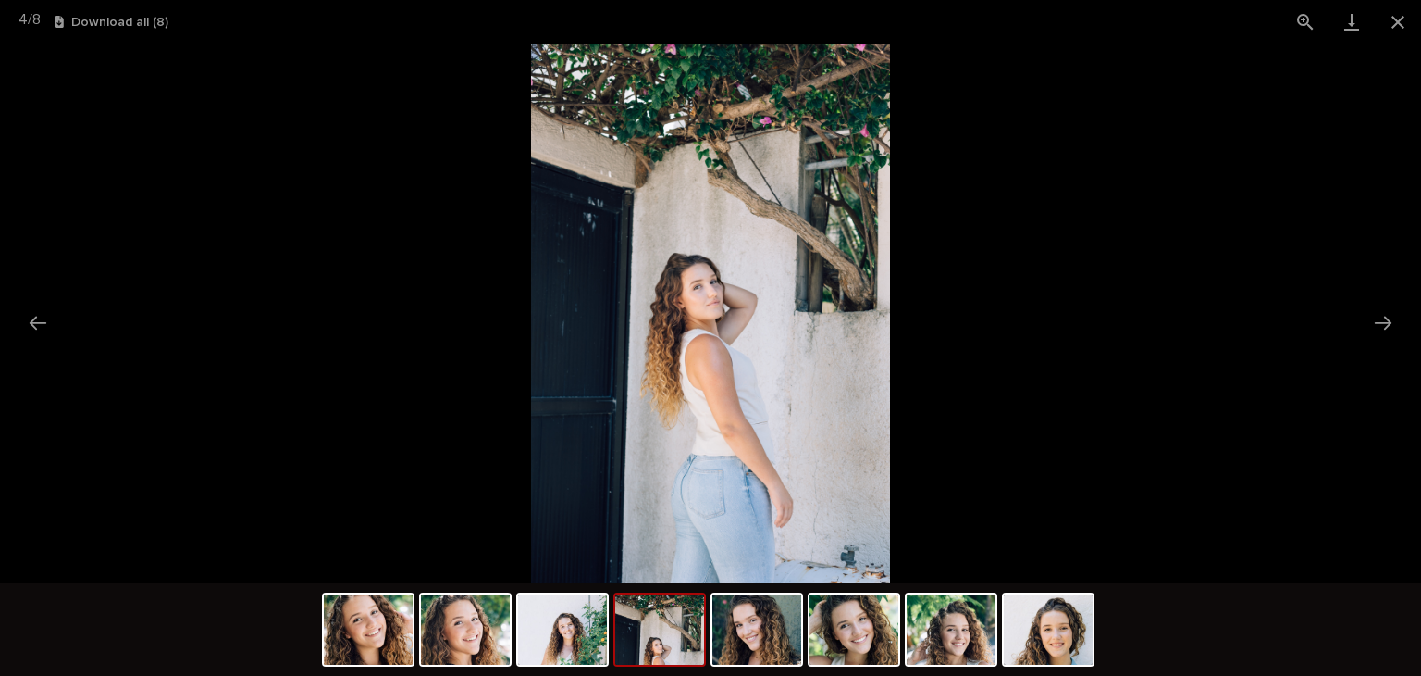
click at [696, 659] on img at bounding box center [659, 629] width 89 height 70
click at [445, 645] on img at bounding box center [465, 629] width 89 height 70
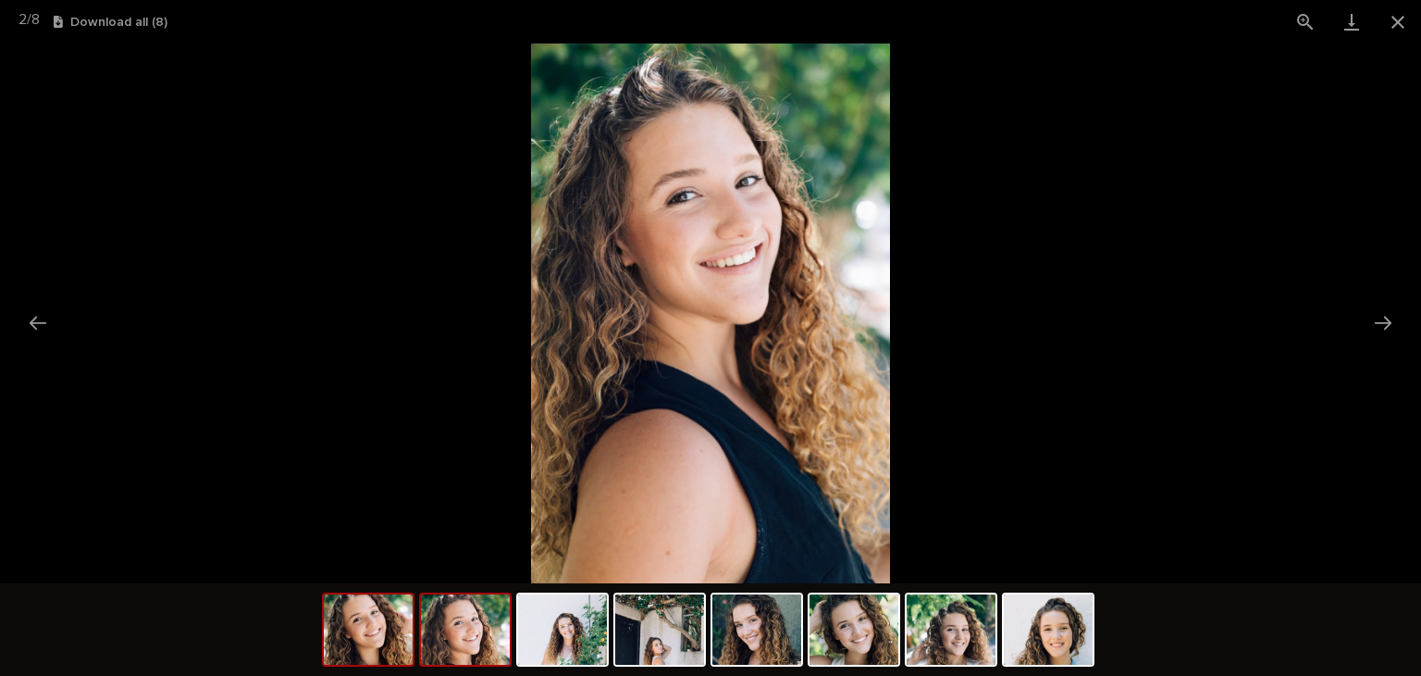
click at [353, 663] on img at bounding box center [368, 629] width 89 height 70
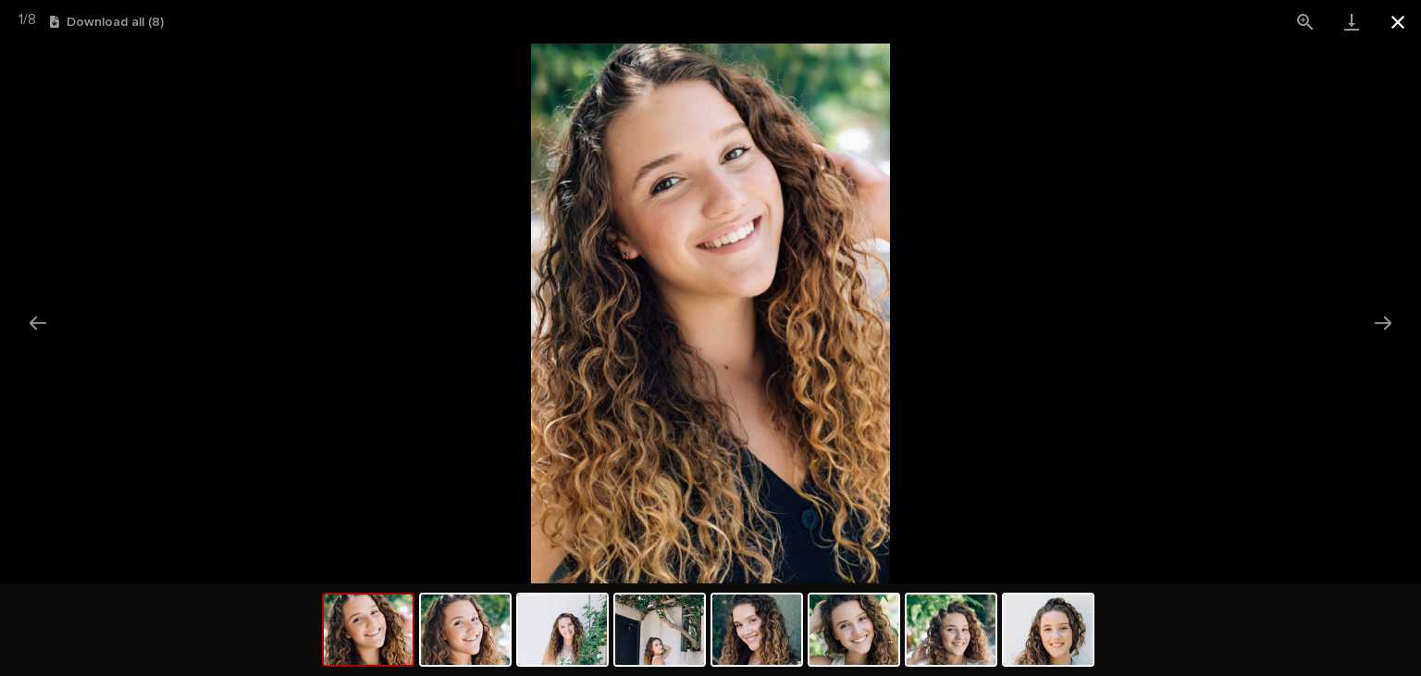
click at [1397, 23] on button "Close gallery" at bounding box center [1398, 21] width 46 height 43
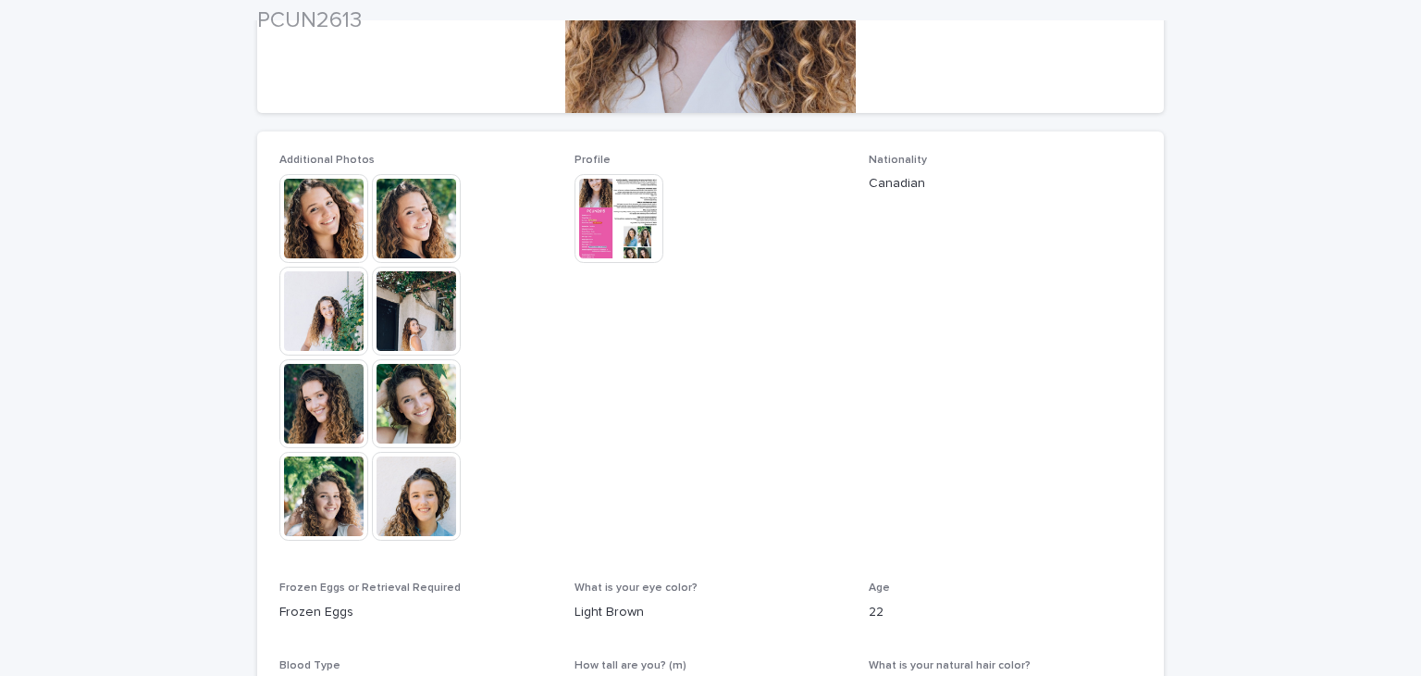
scroll to position [446, 0]
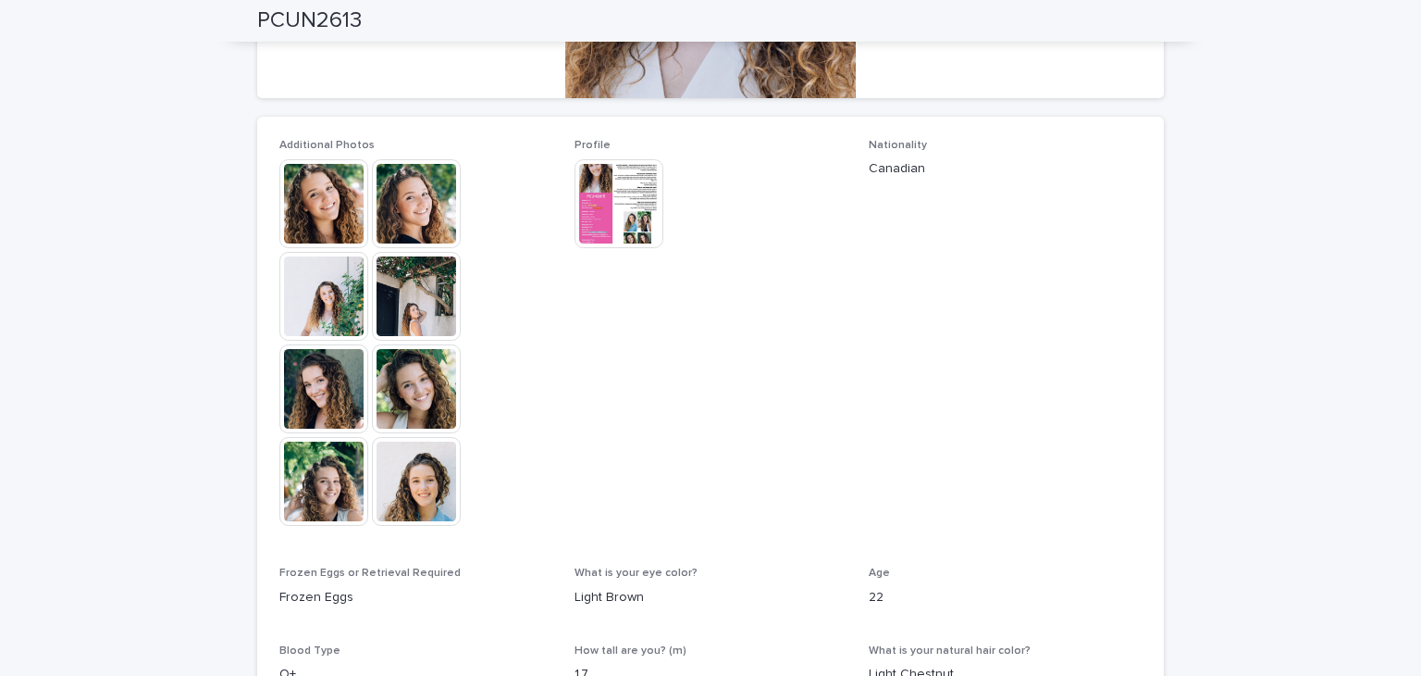
click at [378, 453] on img at bounding box center [416, 481] width 89 height 89
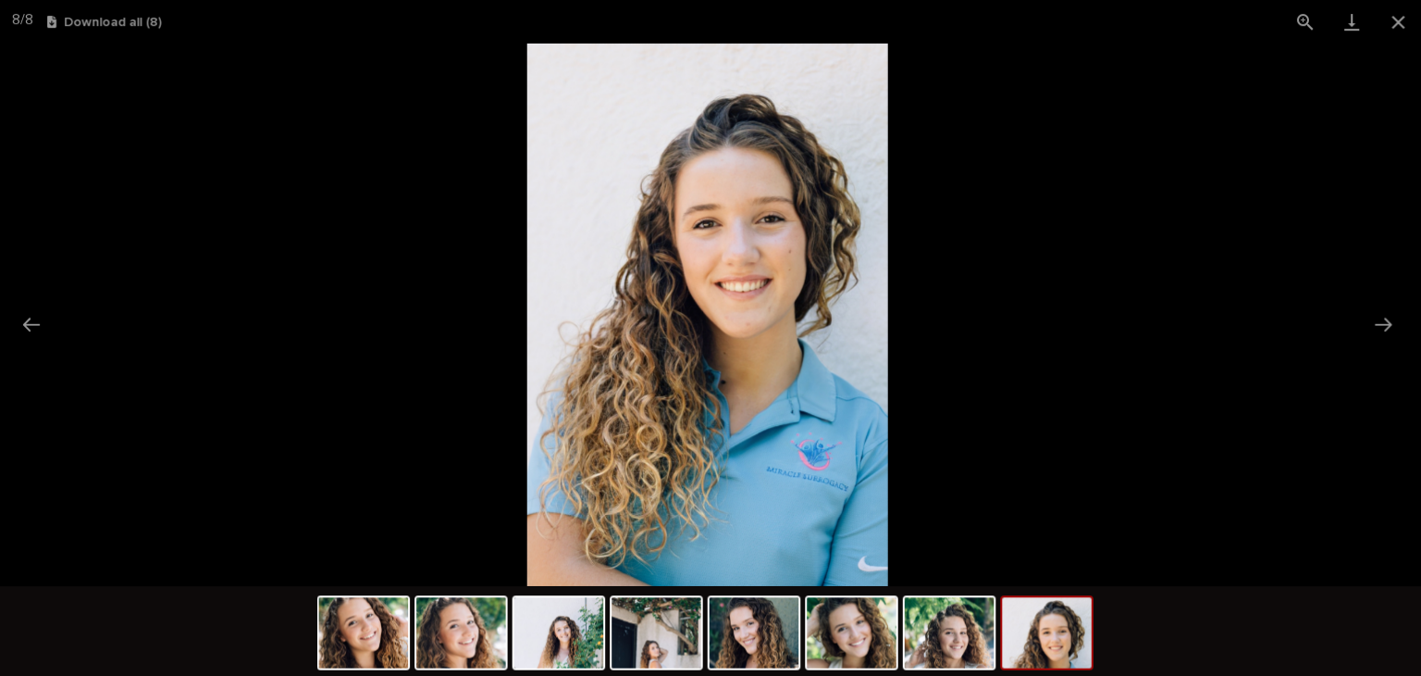
scroll to position [0, 0]
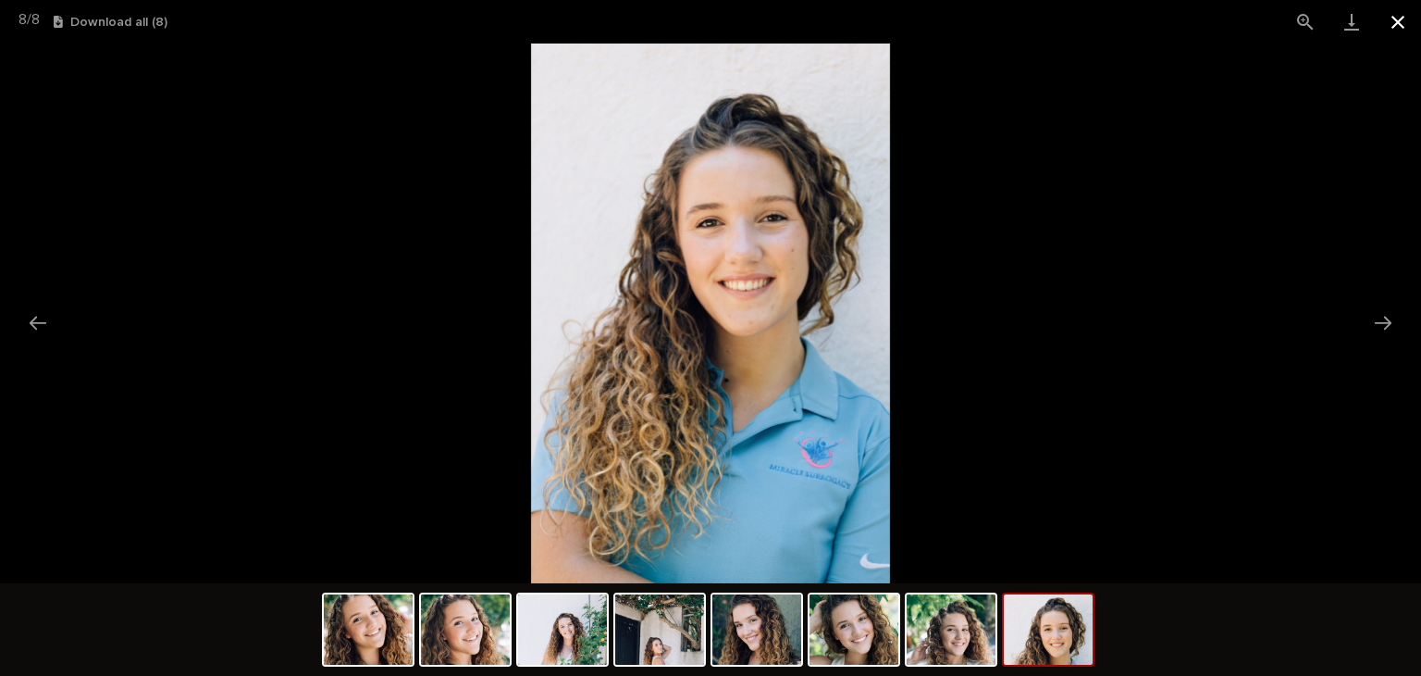
click at [1381, 37] on button "Close gallery" at bounding box center [1398, 21] width 46 height 43
